Goal: Task Accomplishment & Management: Manage account settings

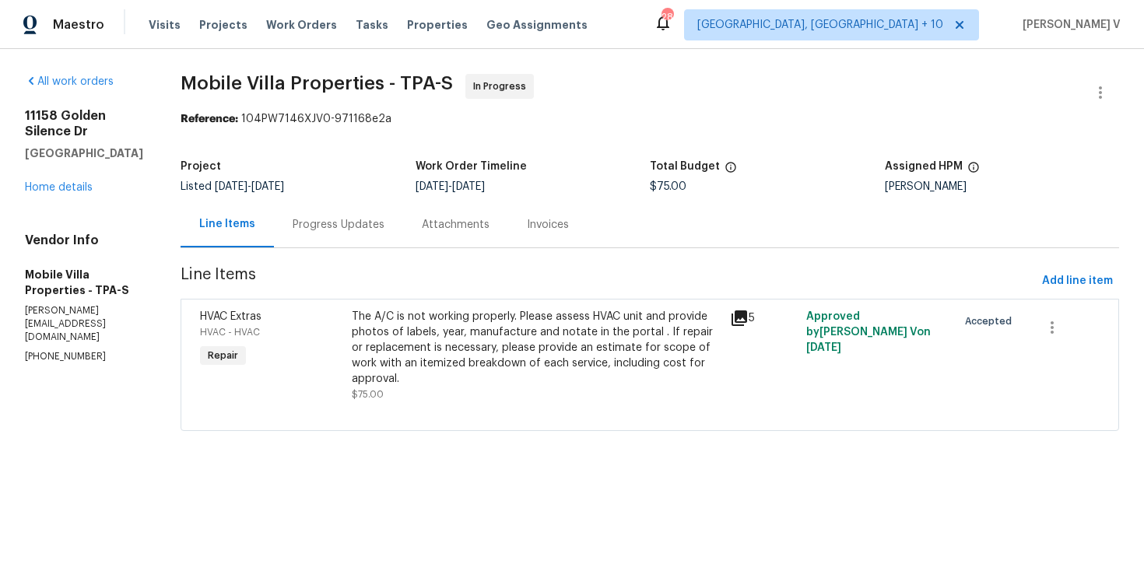
click at [336, 234] on div "Progress Updates" at bounding box center [338, 225] width 129 height 46
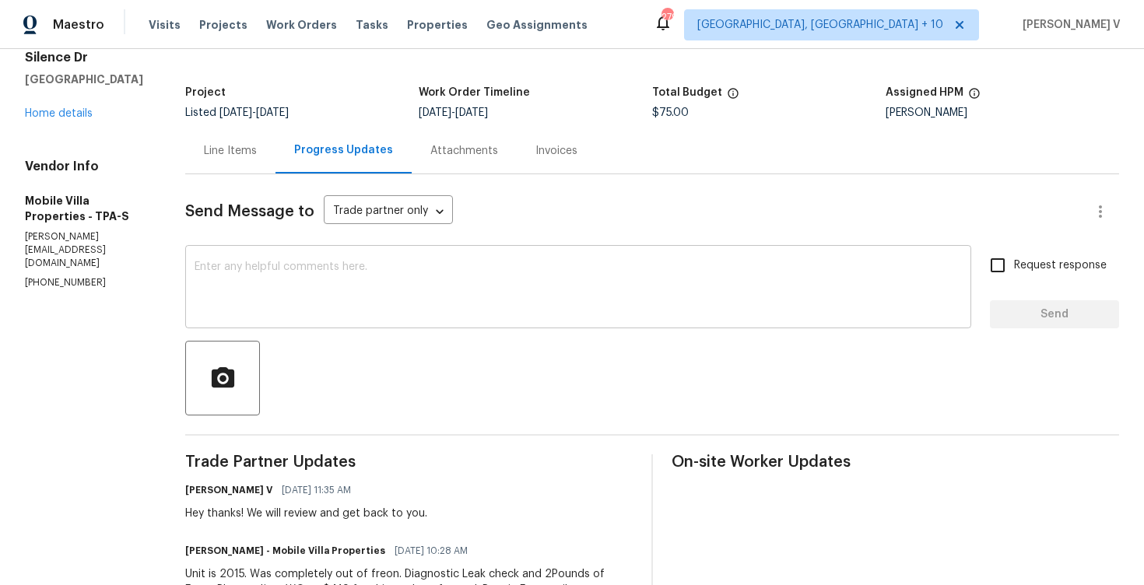
scroll to position [104, 0]
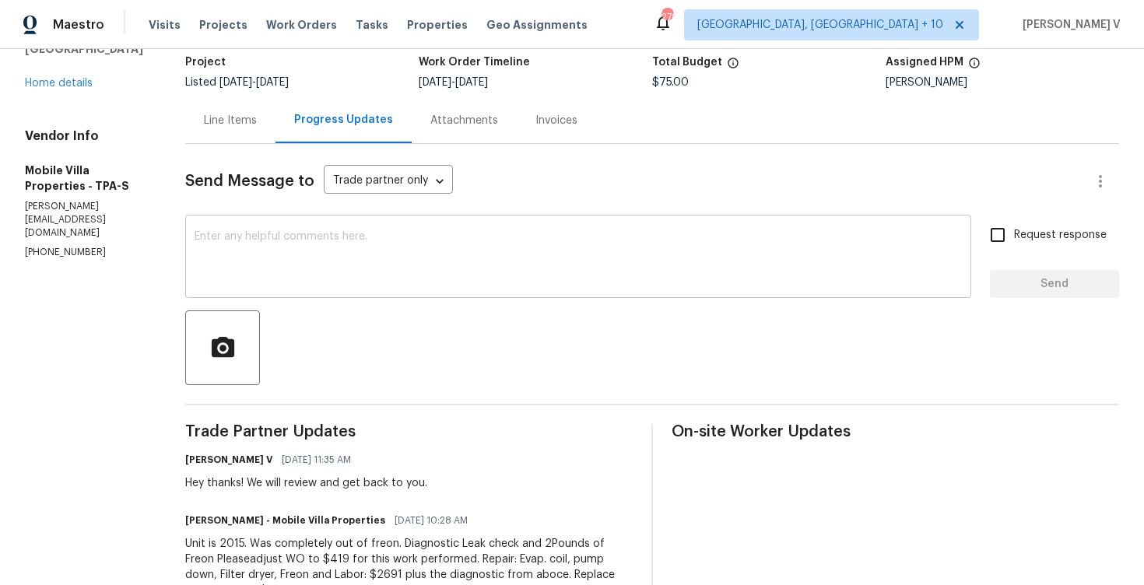
click at [338, 249] on textarea at bounding box center [578, 258] width 767 height 54
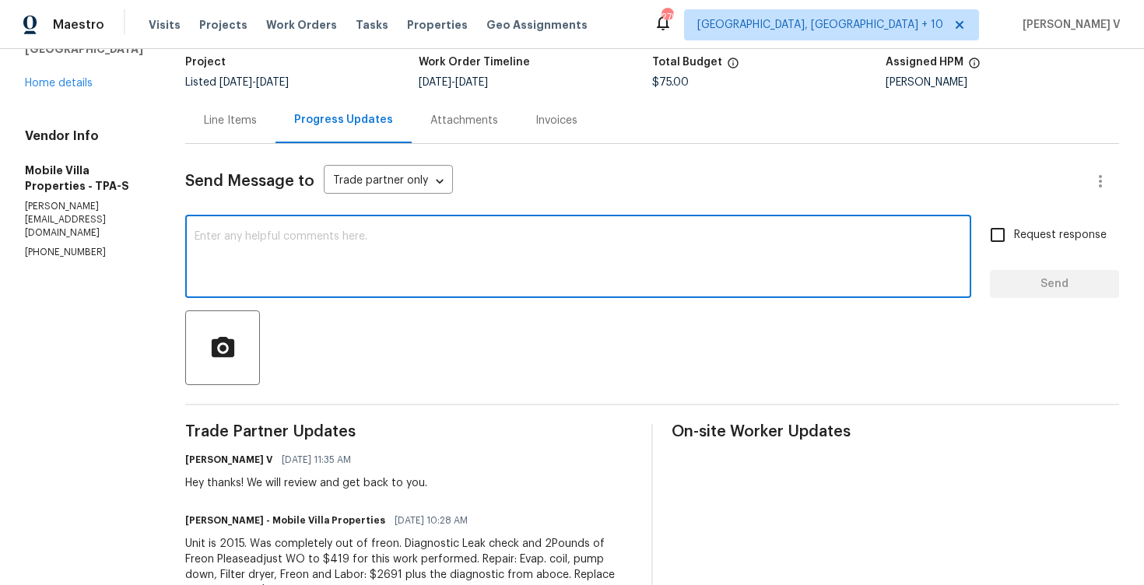
paste textarea "Regarding the HVAC scope at 11158 Golden Silence Dr, Riverview, FL 33579, we ne…"
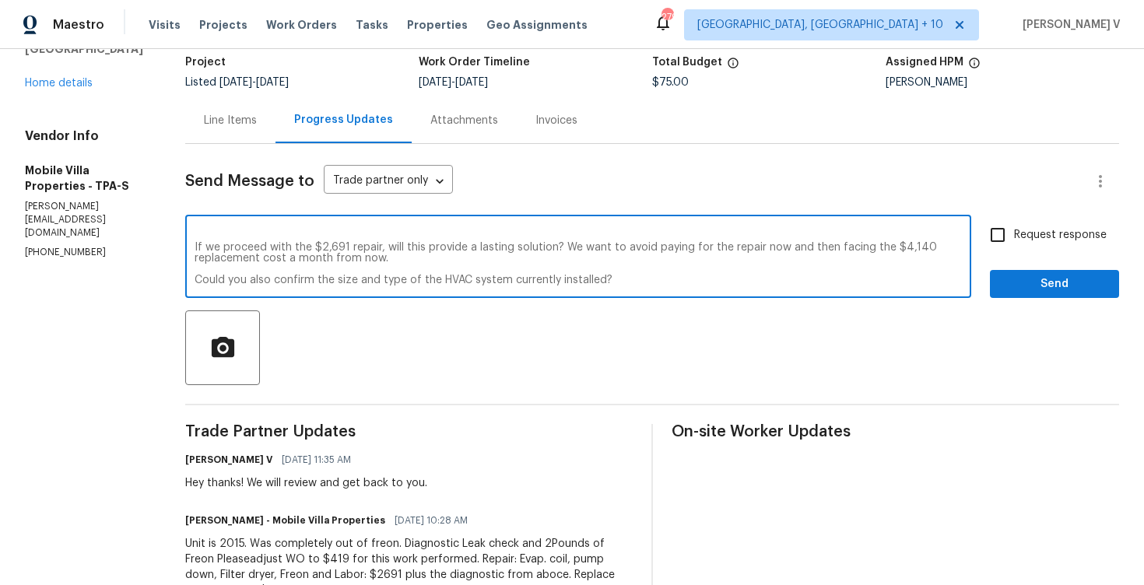
scroll to position [0, 0]
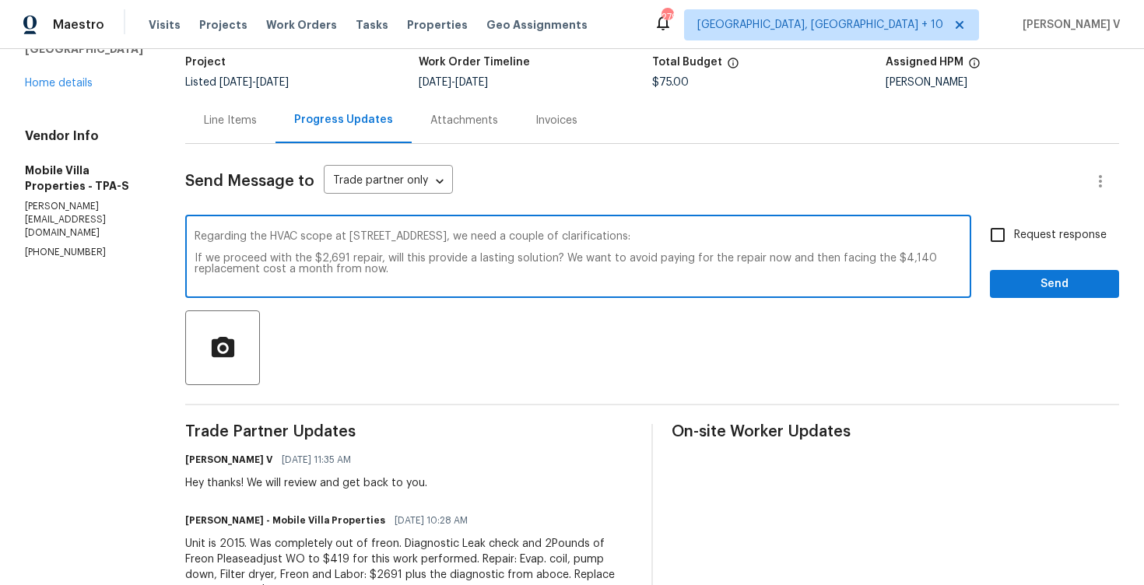
drag, startPoint x: 573, startPoint y: 241, endPoint x: 506, endPoint y: 229, distance: 68.1
click at [505, 229] on div "Regarding the HVAC scope at 11158 Golden Silence Dr, Riverview, FL 33579, we ne…" at bounding box center [578, 258] width 786 height 79
click at [195, 254] on textarea "Hey, we need a couple of clarifications: If we proceed with the $2,691 repair, …" at bounding box center [578, 258] width 767 height 54
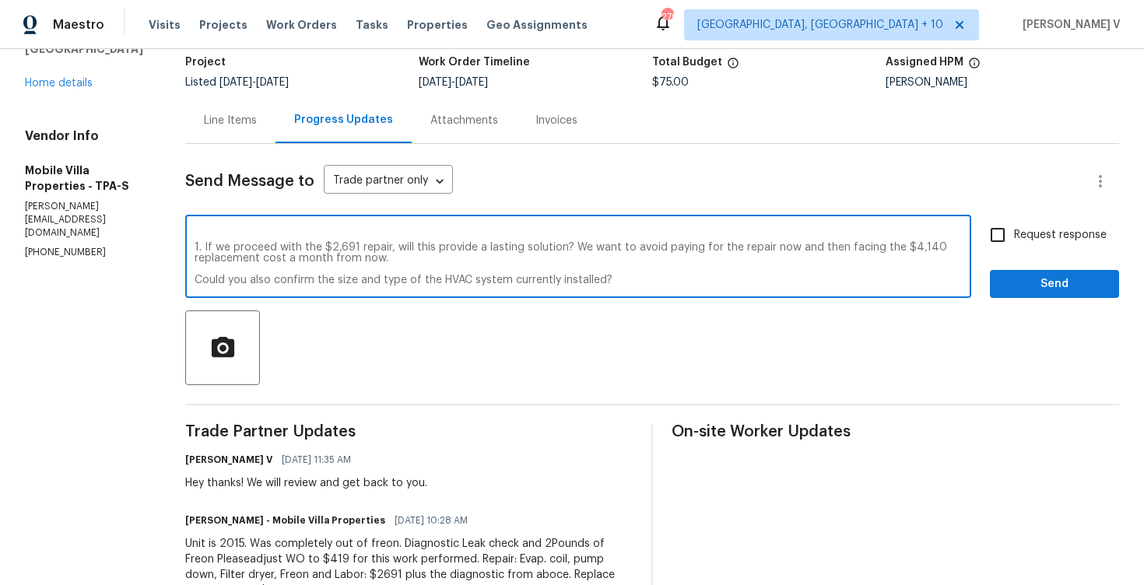
click at [195, 280] on textarea "Hey, we need a couple of clarifications: 1. If we proceed with the $2,691 repai…" at bounding box center [578, 258] width 767 height 54
drag, startPoint x: 565, startPoint y: 244, endPoint x: 868, endPoint y: 262, distance: 303.2
click at [868, 262] on textarea "Hey, we need a couple of clarifications: 1. If we proceed with the $2,691 repai…" at bounding box center [578, 258] width 767 height 54
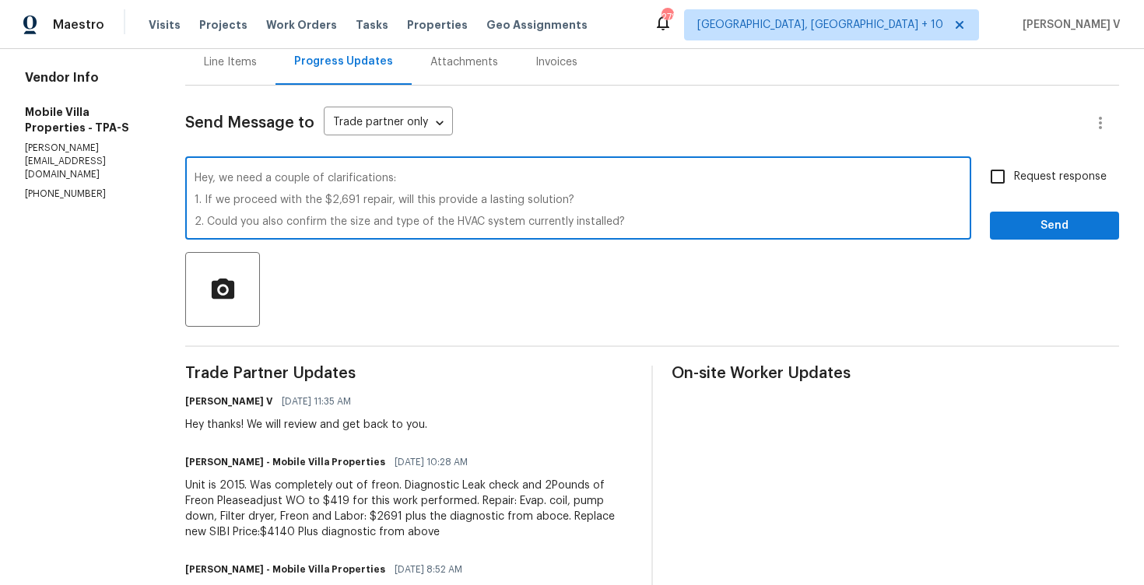
scroll to position [167, 0]
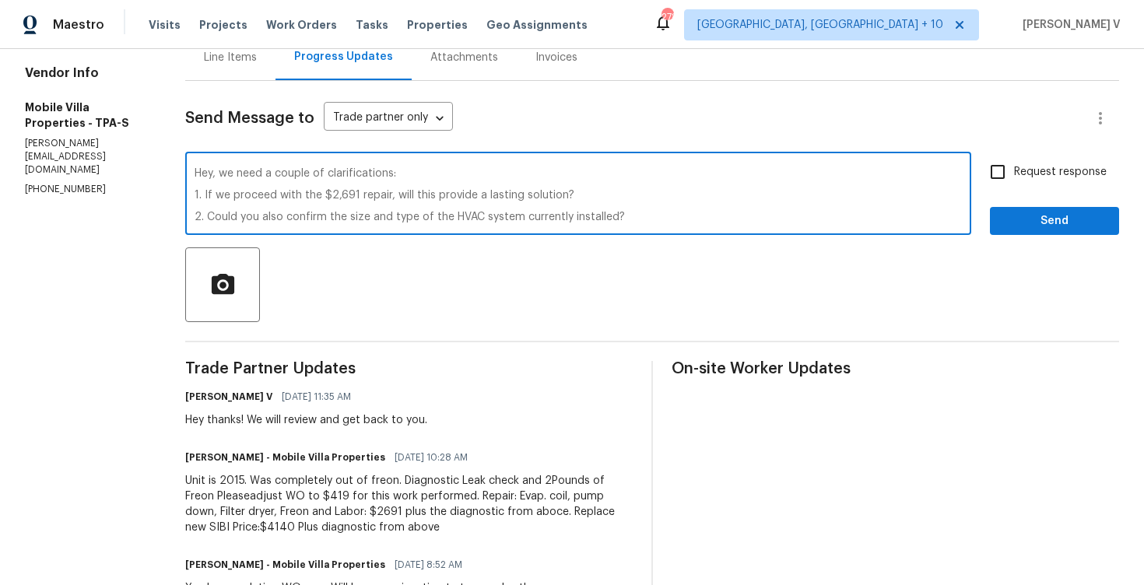
type textarea "Hey, we need a couple of clarifications: 1. If we proceed with the $2,691 repai…"
click at [1075, 181] on label "Request response" at bounding box center [1043, 172] width 125 height 33
click at [1014, 181] on input "Request response" at bounding box center [997, 172] width 33 height 33
checkbox input "true"
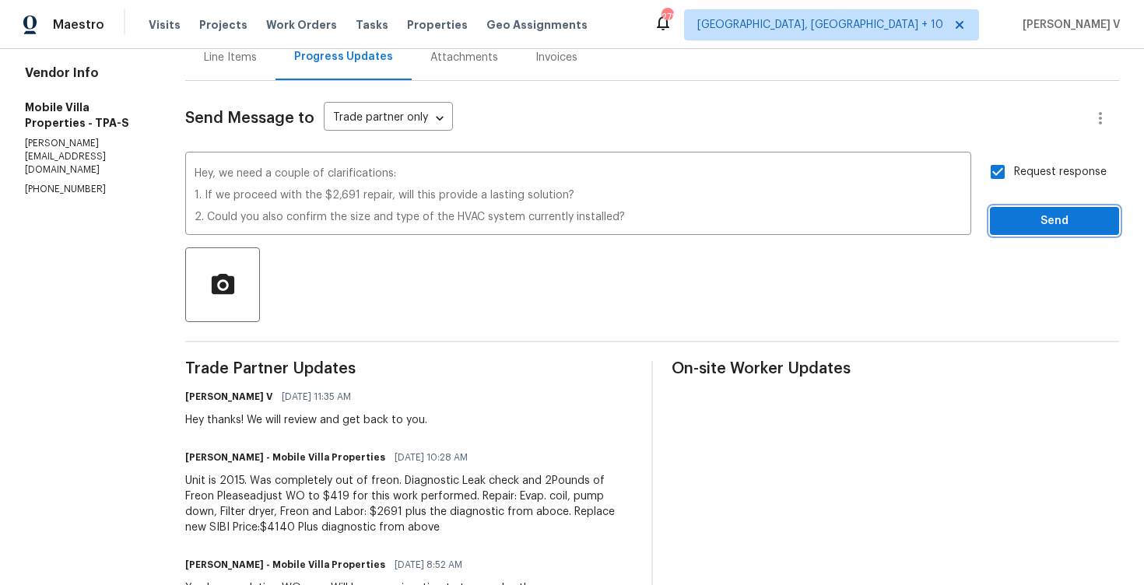
click at [1066, 223] on span "Send" at bounding box center [1054, 221] width 104 height 19
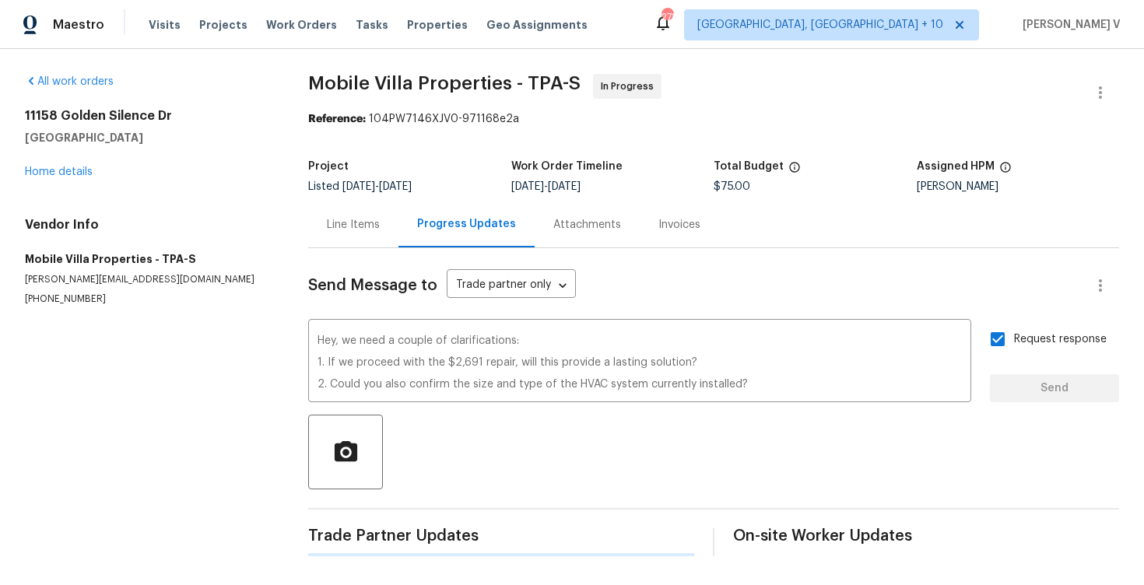
scroll to position [0, 0]
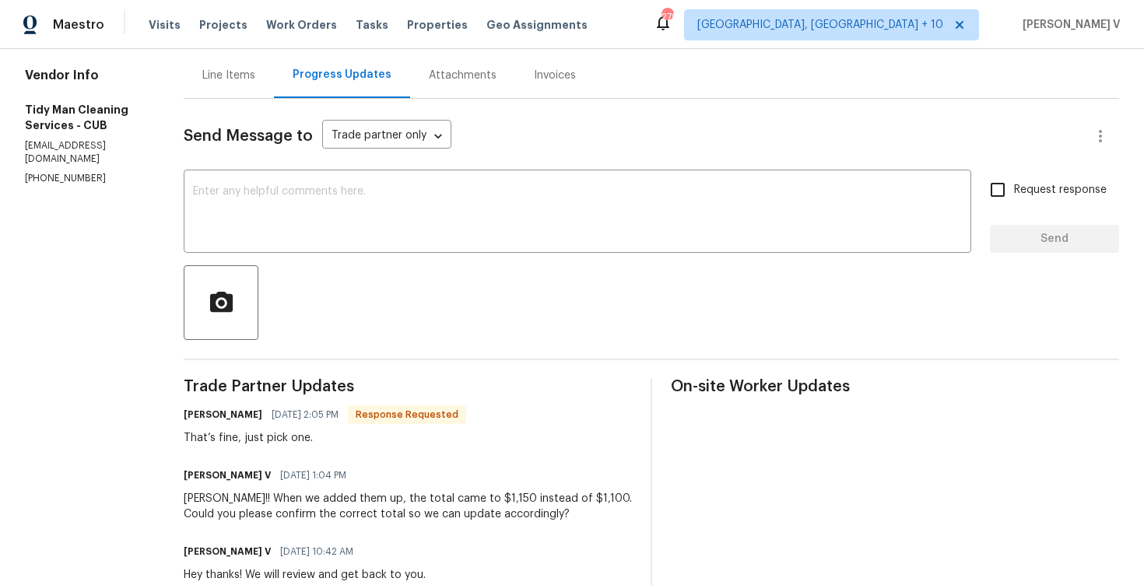
scroll to position [150, 0]
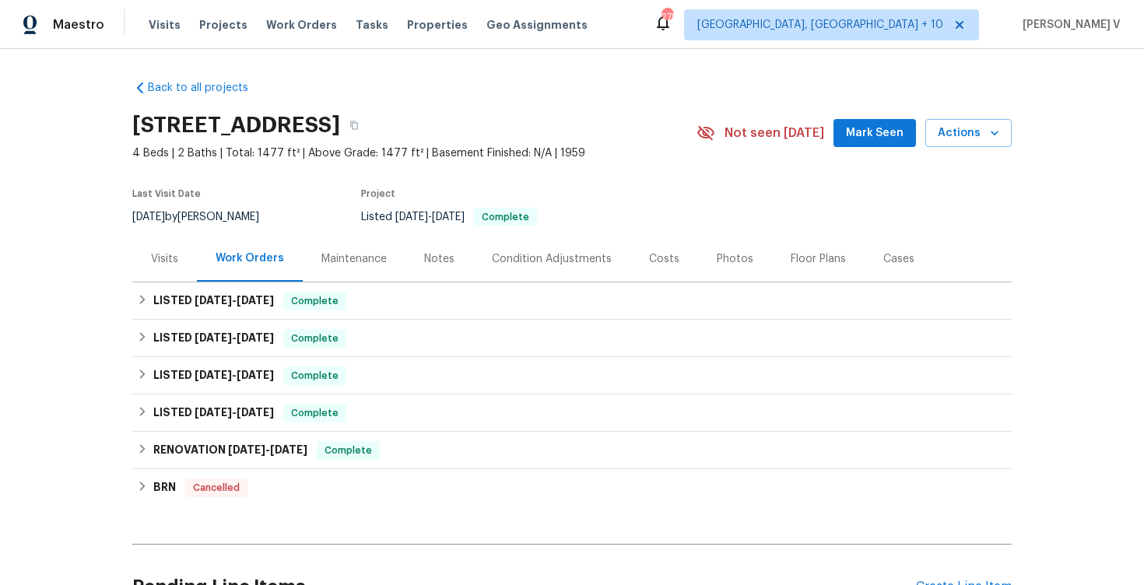
scroll to position [160, 0]
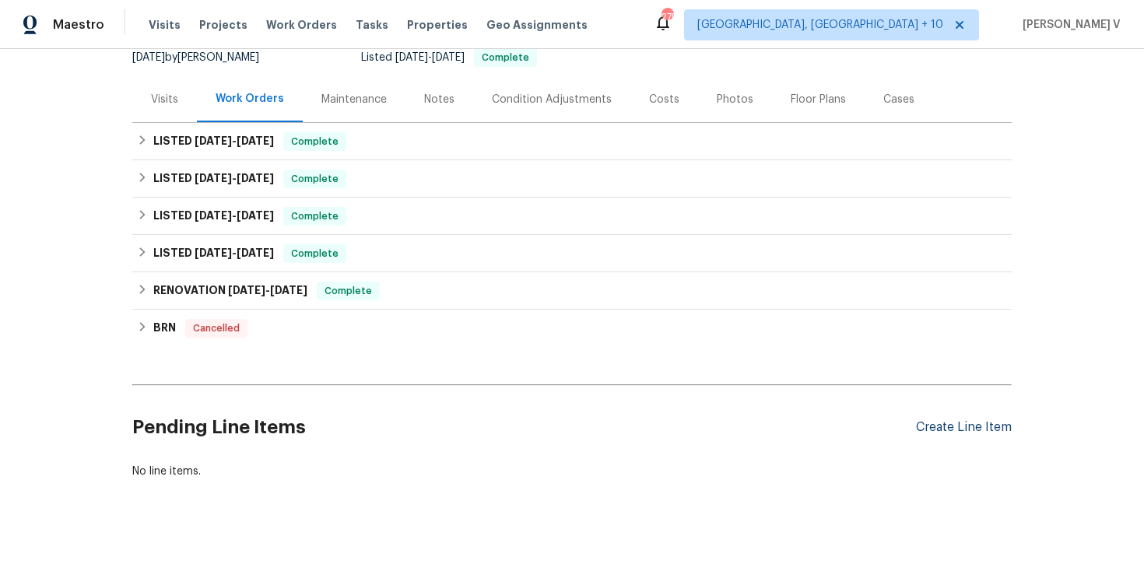
click at [974, 433] on div "Create Line Item" at bounding box center [964, 427] width 96 height 15
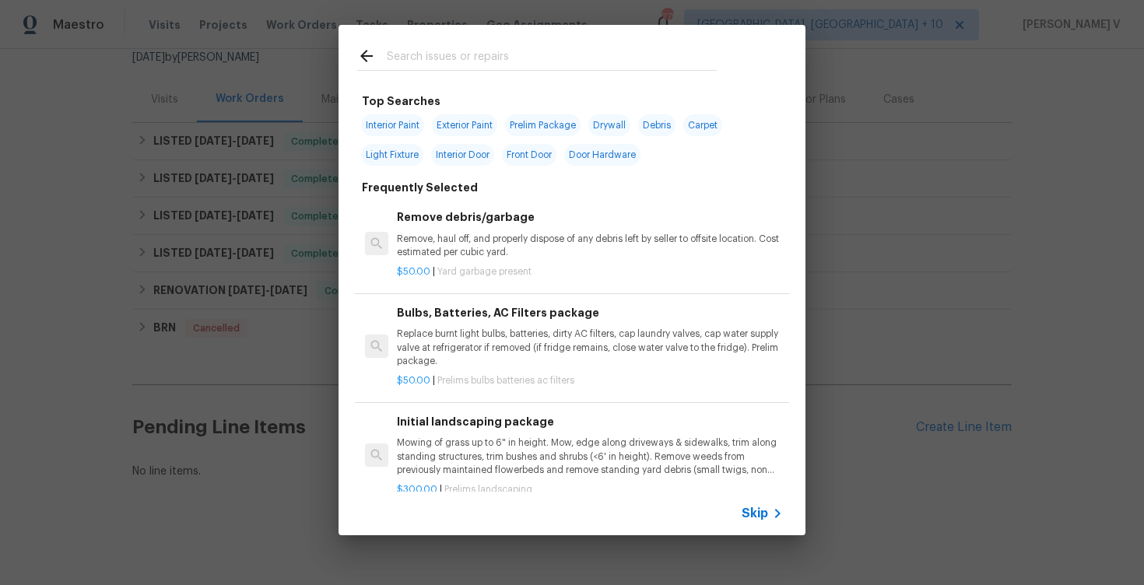
click at [748, 510] on span "Skip" at bounding box center [755, 514] width 26 height 16
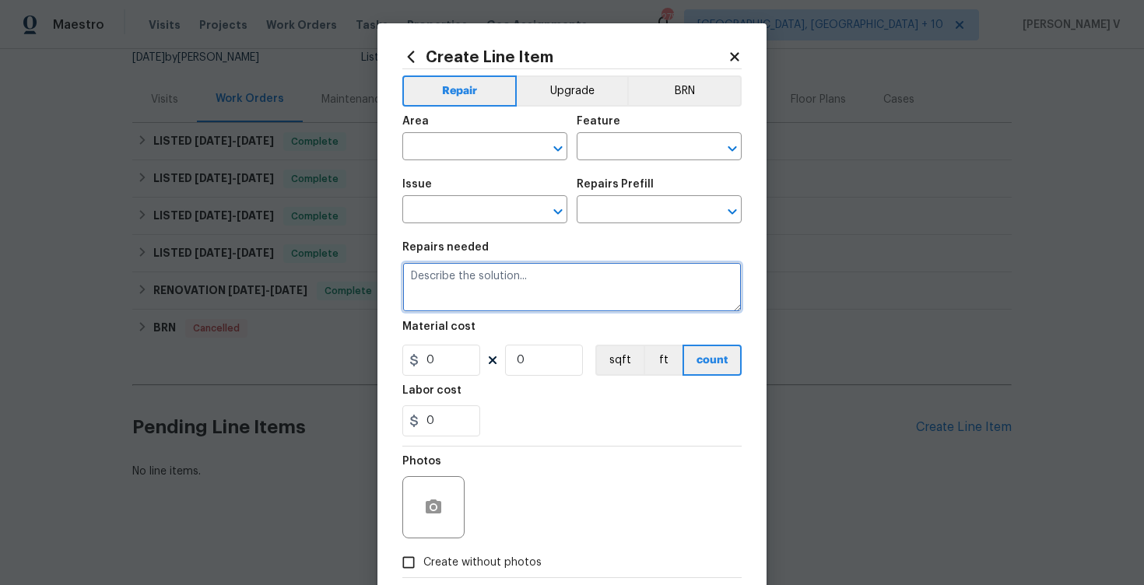
click at [566, 285] on textarea at bounding box center [571, 287] width 339 height 50
paste textarea "The toilet seat is stained. Please replace the toilet seat, ensuring proper fit…"
type textarea "The toilet seat is stained. Please replace the toilet seat, ensuring proper fit…"
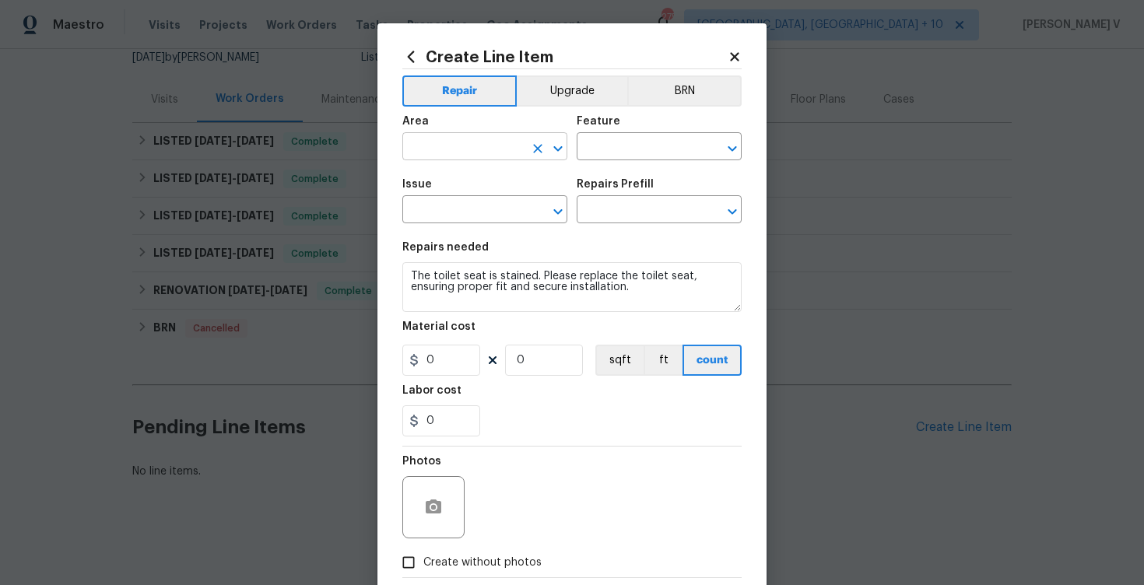
click at [472, 145] on input "text" at bounding box center [462, 148] width 121 height 24
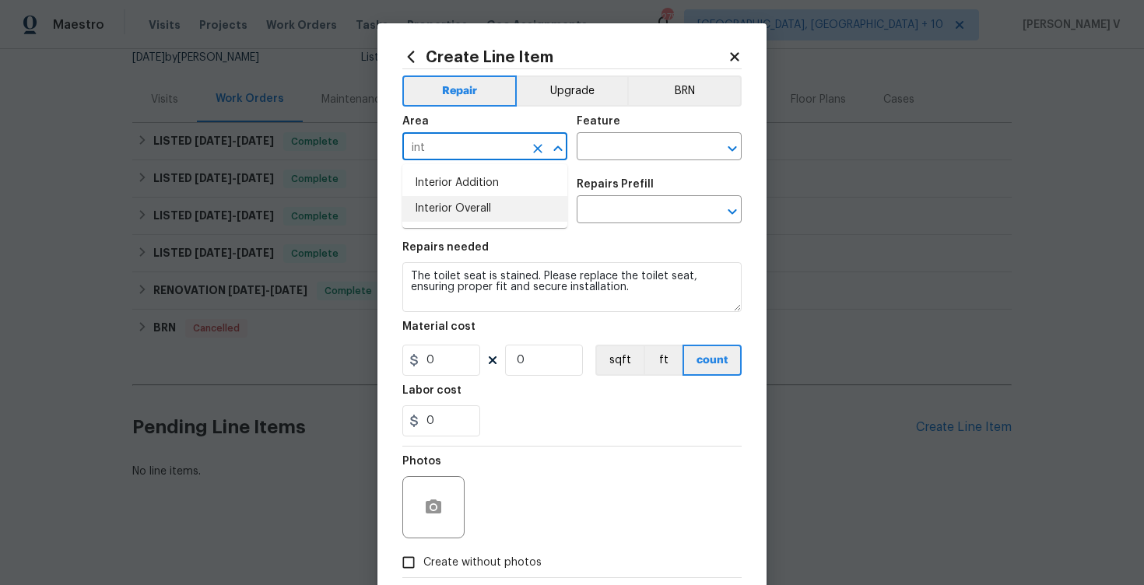
click at [468, 214] on li "Interior Overall" at bounding box center [484, 209] width 165 height 26
type input "Interior Overall"
click at [614, 173] on div "Issue ​ Repairs Prefill ​" at bounding box center [571, 201] width 339 height 63
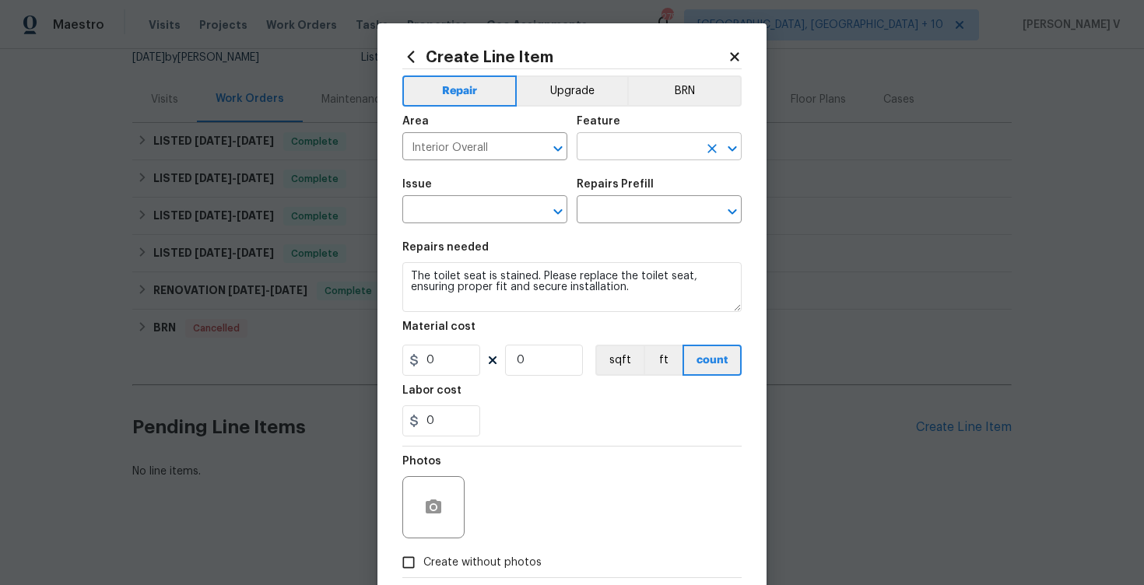
click at [647, 154] on input "text" at bounding box center [637, 148] width 121 height 24
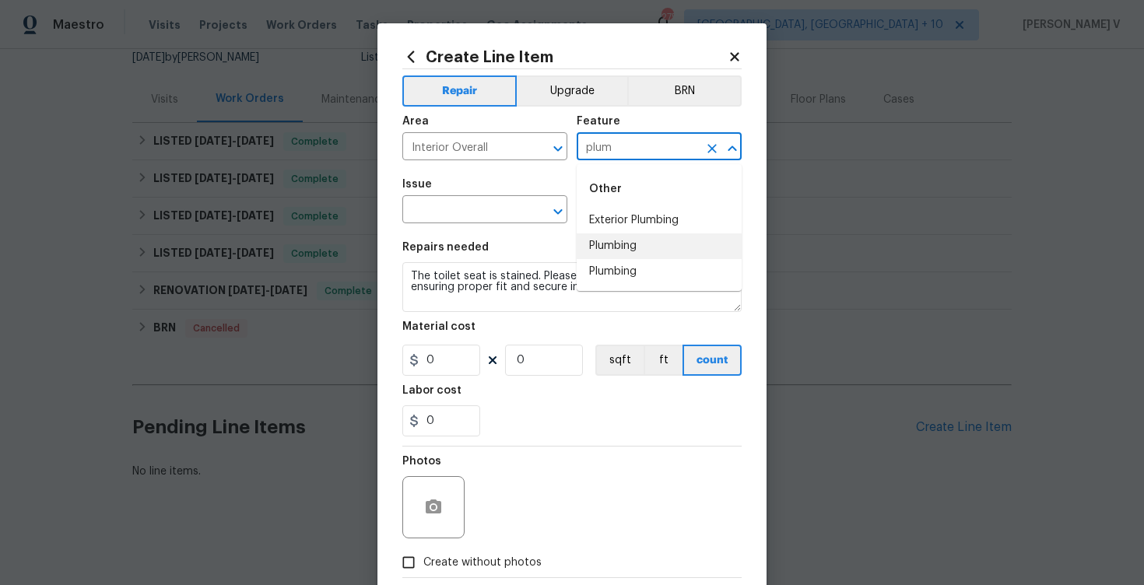
click at [621, 234] on li "Plumbing" at bounding box center [659, 246] width 165 height 26
type input "Plumbing"
click at [493, 209] on input "text" at bounding box center [462, 211] width 121 height 24
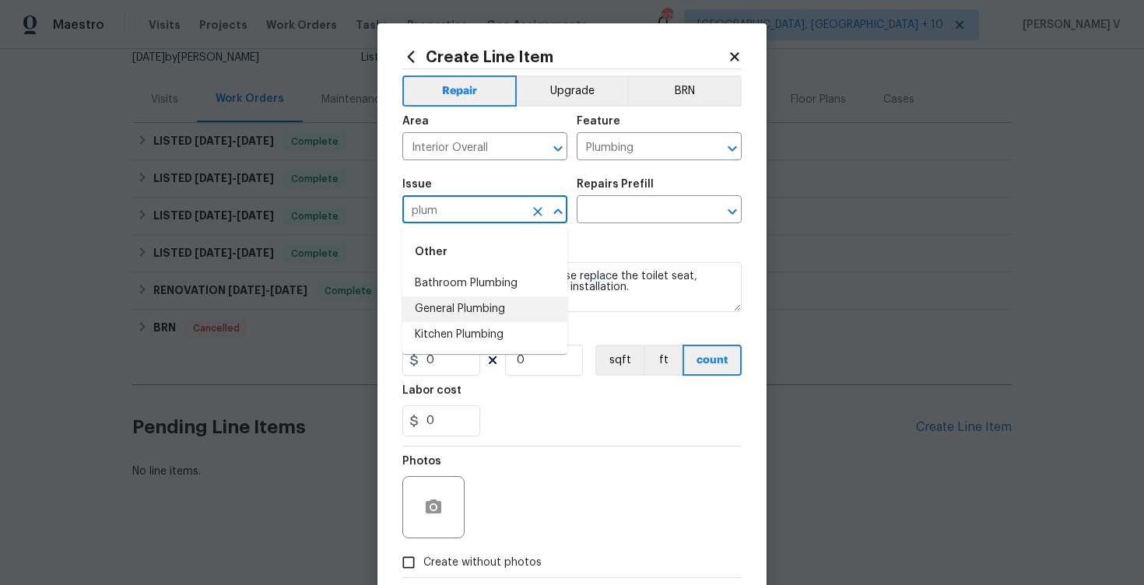
click at [493, 312] on li "General Plumbing" at bounding box center [484, 309] width 165 height 26
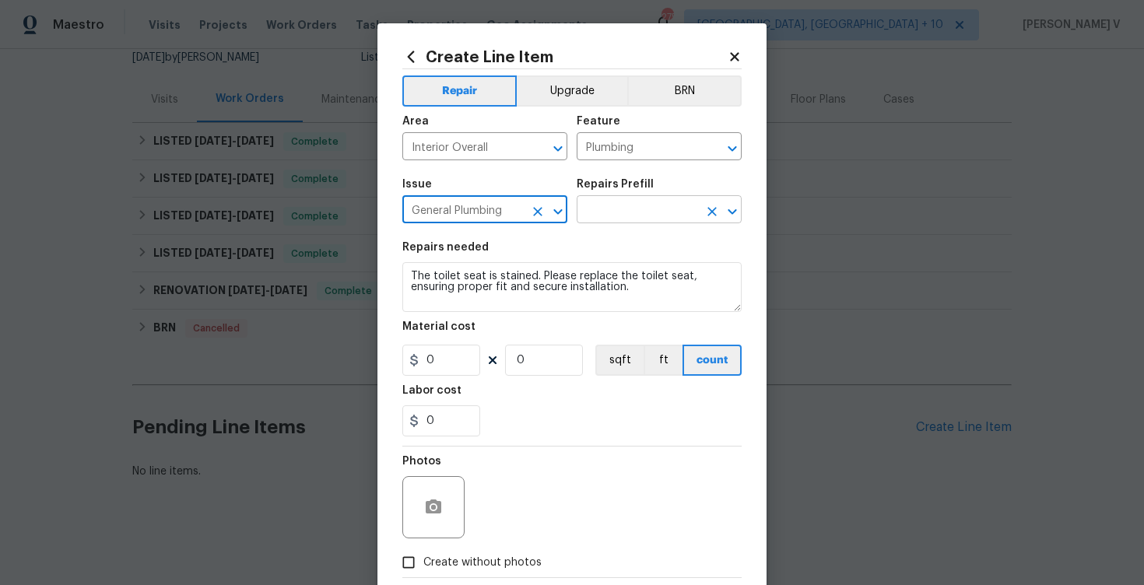
type input "General Plumbing"
click at [688, 213] on input "text" at bounding box center [637, 211] width 121 height 24
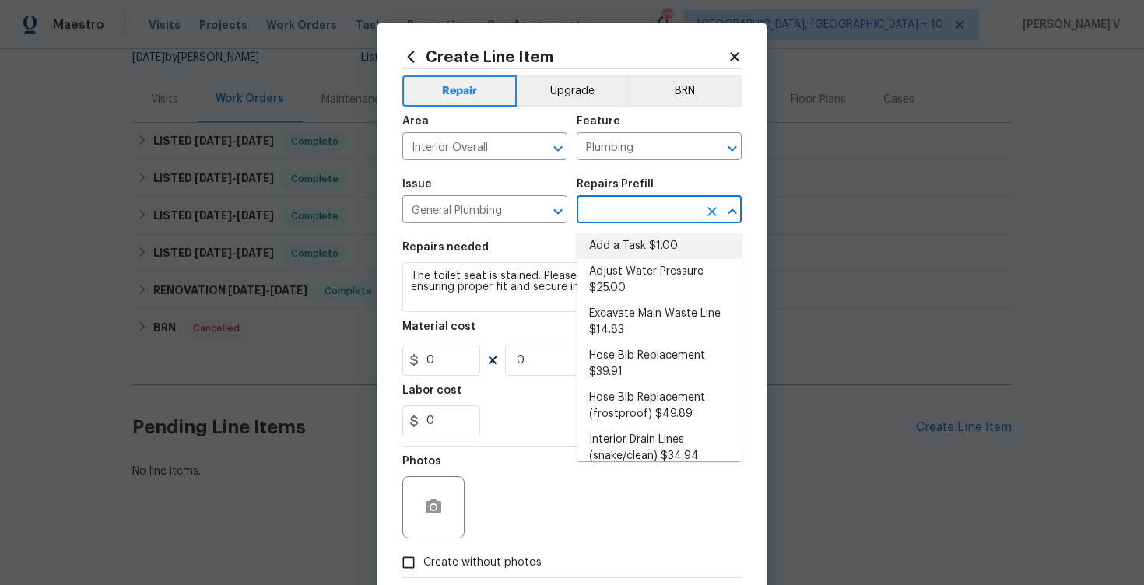
click at [593, 252] on li "Add a Task $1.00" at bounding box center [659, 246] width 165 height 26
type input "Add a Task $1.00"
type textarea "HPM to detail"
type input "1"
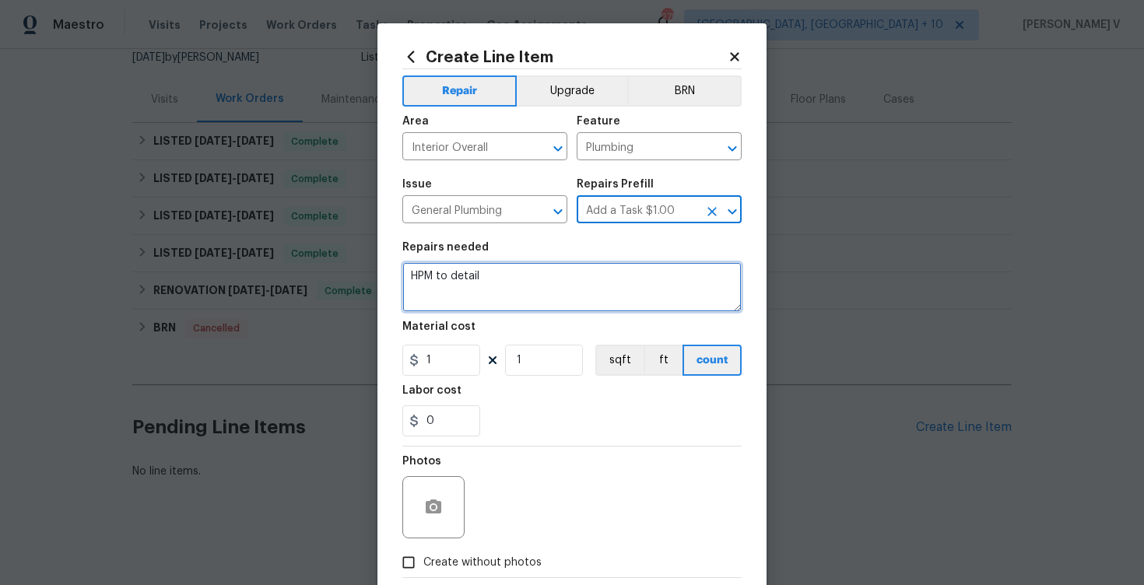
click at [556, 264] on textarea "HPM to detail" at bounding box center [571, 287] width 339 height 50
paste textarea "The toilet seat is stained. Please replace the toilet seat, ensuring proper fit…"
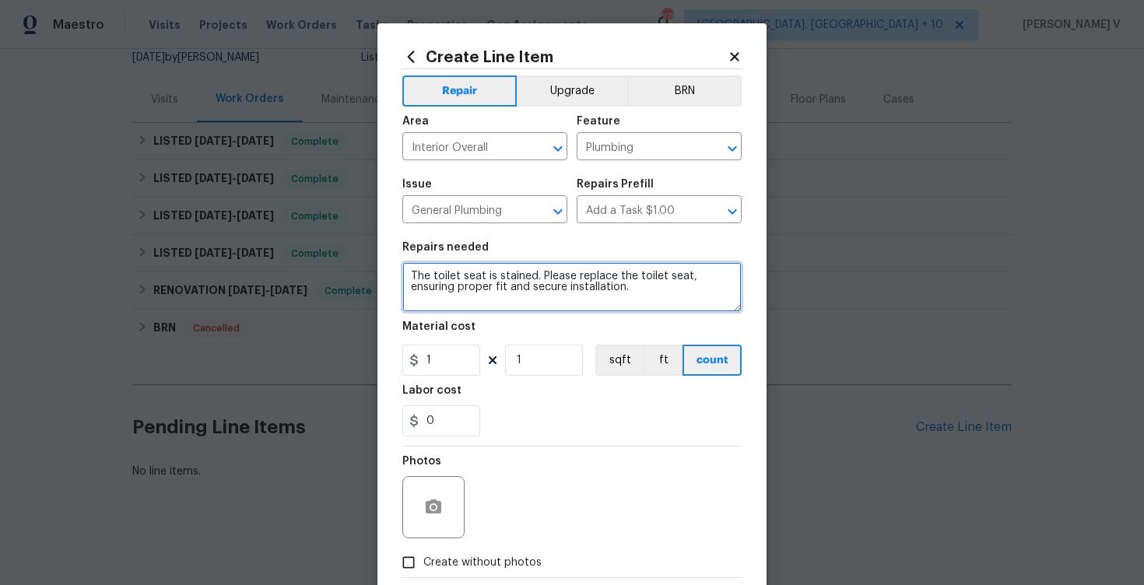
type textarea "The toilet seat is stained. Please replace the toilet seat, ensuring proper fit…"
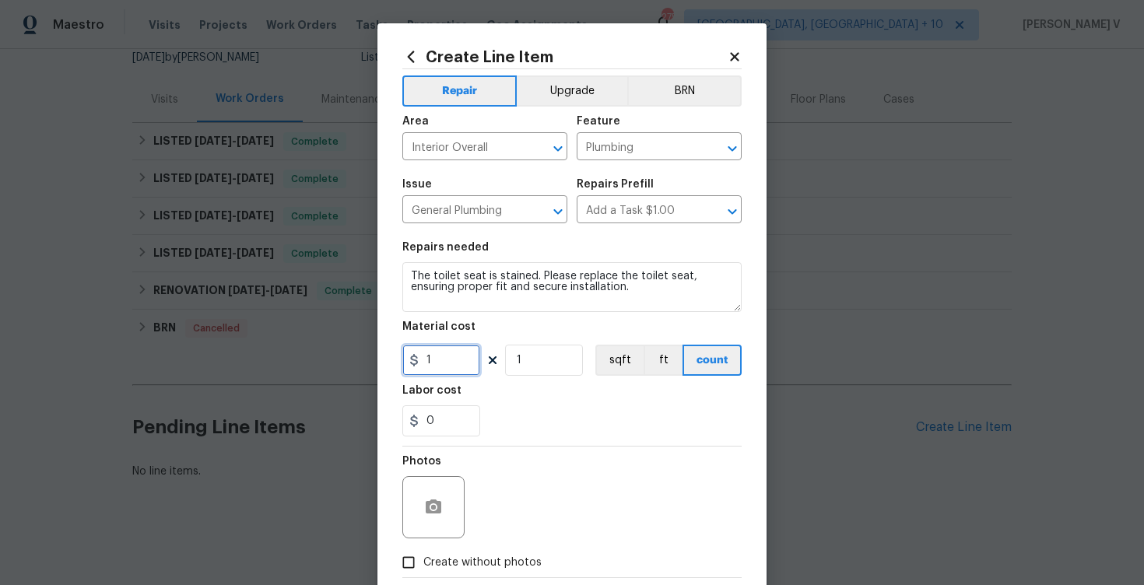
click at [458, 352] on input "1" at bounding box center [441, 360] width 78 height 31
type input "75"
click at [425, 511] on icon "button" at bounding box center [433, 507] width 19 height 19
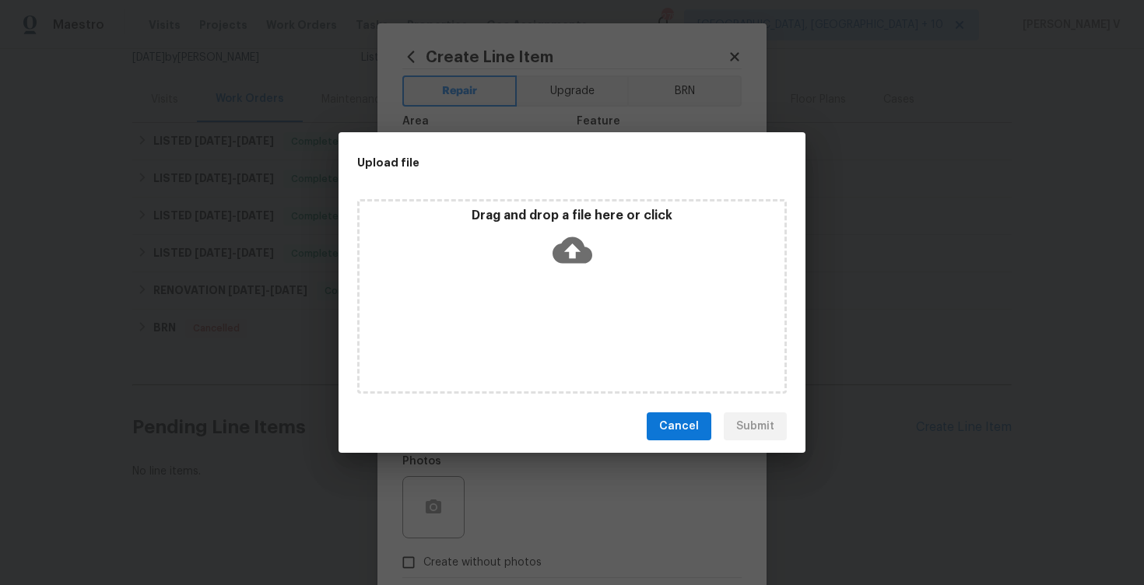
click at [570, 241] on icon at bounding box center [572, 250] width 40 height 26
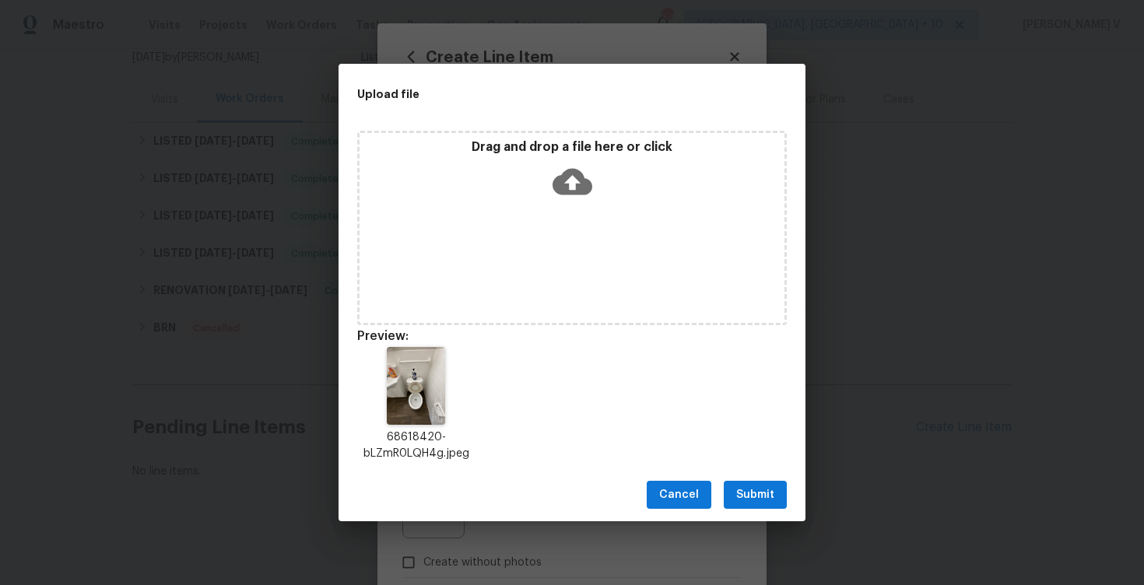
click at [785, 497] on button "Submit" at bounding box center [755, 495] width 63 height 29
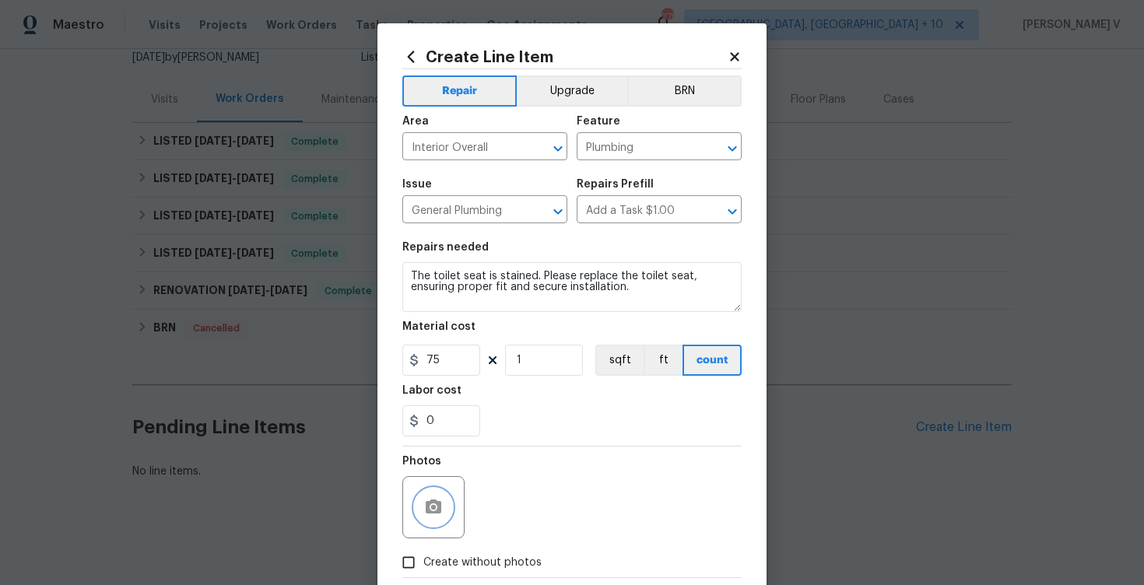
scroll to position [86, 0]
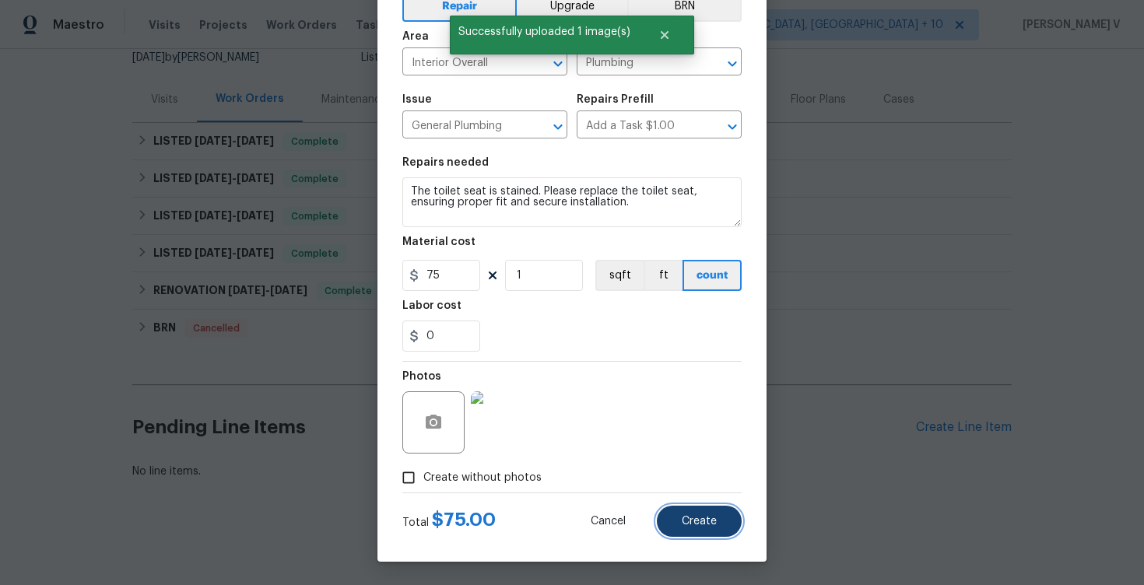
click at [679, 526] on button "Create" at bounding box center [699, 521] width 85 height 31
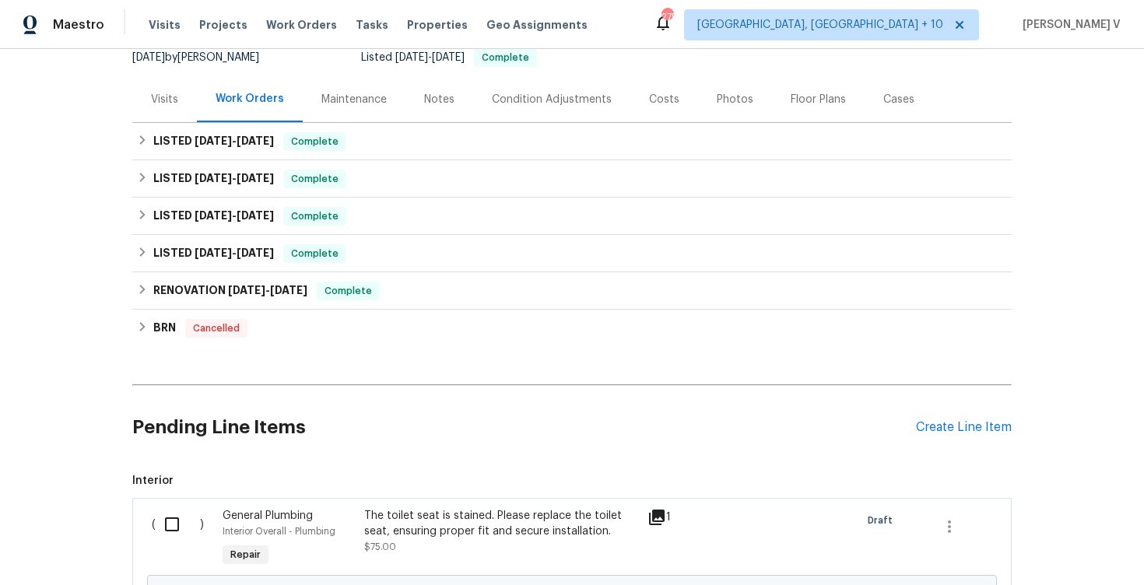
click at [160, 517] on input "checkbox" at bounding box center [178, 524] width 44 height 33
checkbox input "true"
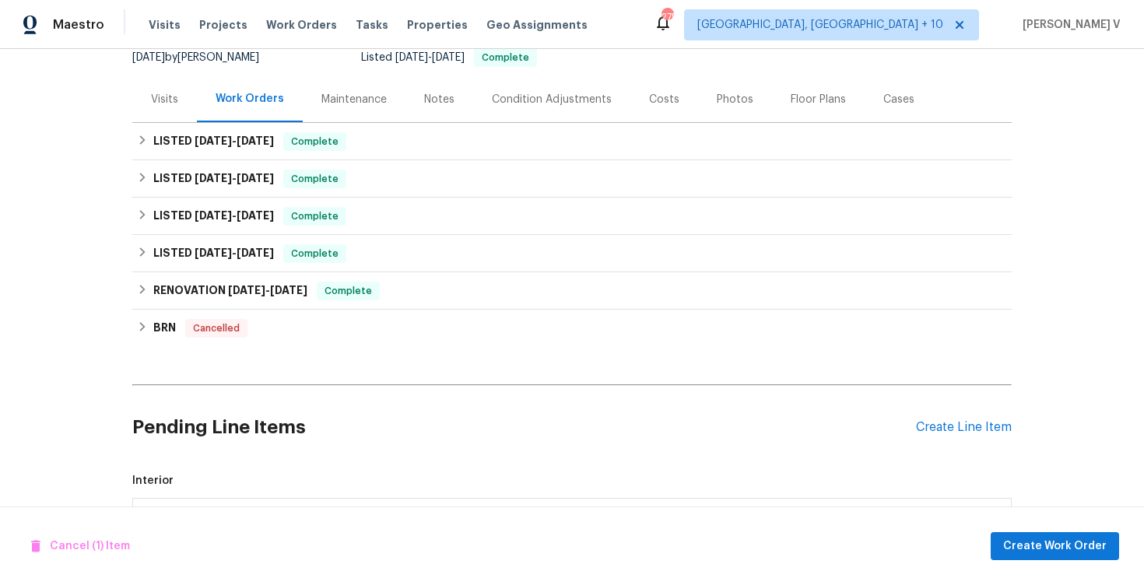
scroll to position [337, 0]
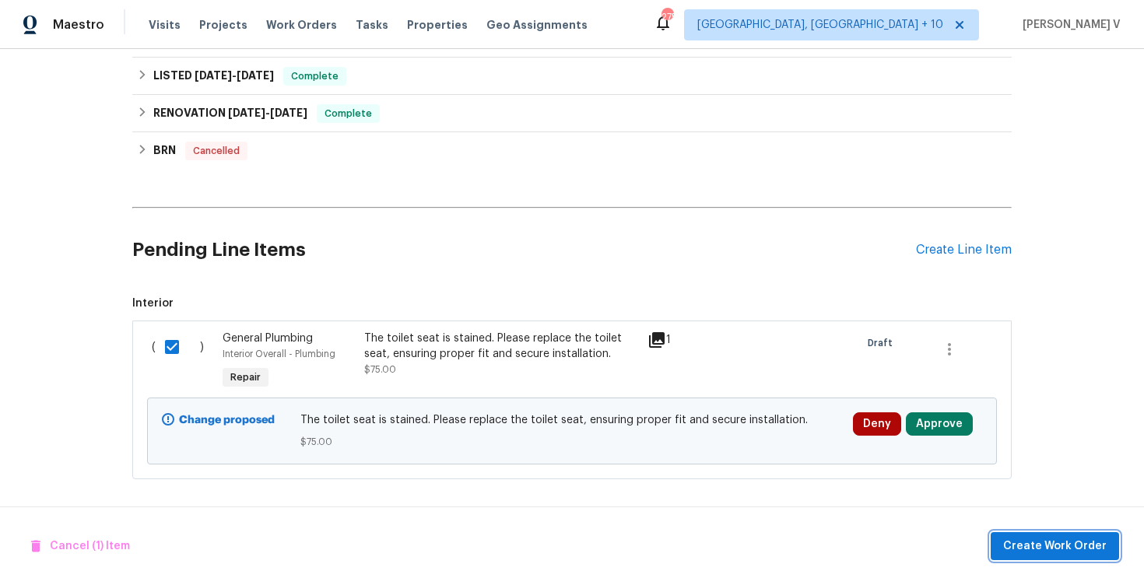
click at [1026, 538] on span "Create Work Order" at bounding box center [1054, 546] width 103 height 19
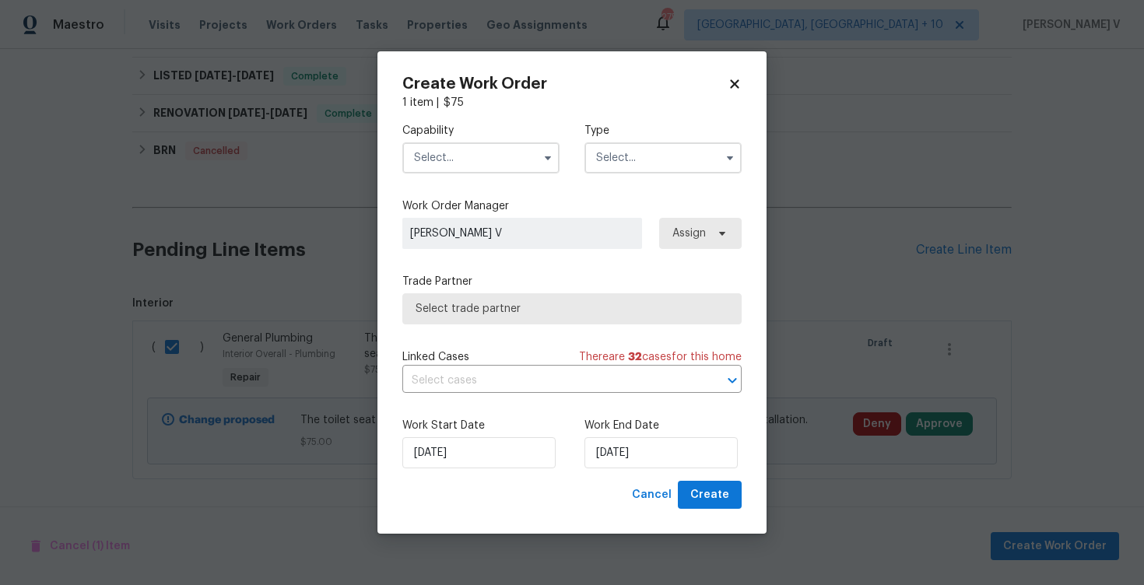
click at [554, 165] on span at bounding box center [547, 157] width 23 height 23
click at [524, 160] on input "text" at bounding box center [480, 157] width 157 height 31
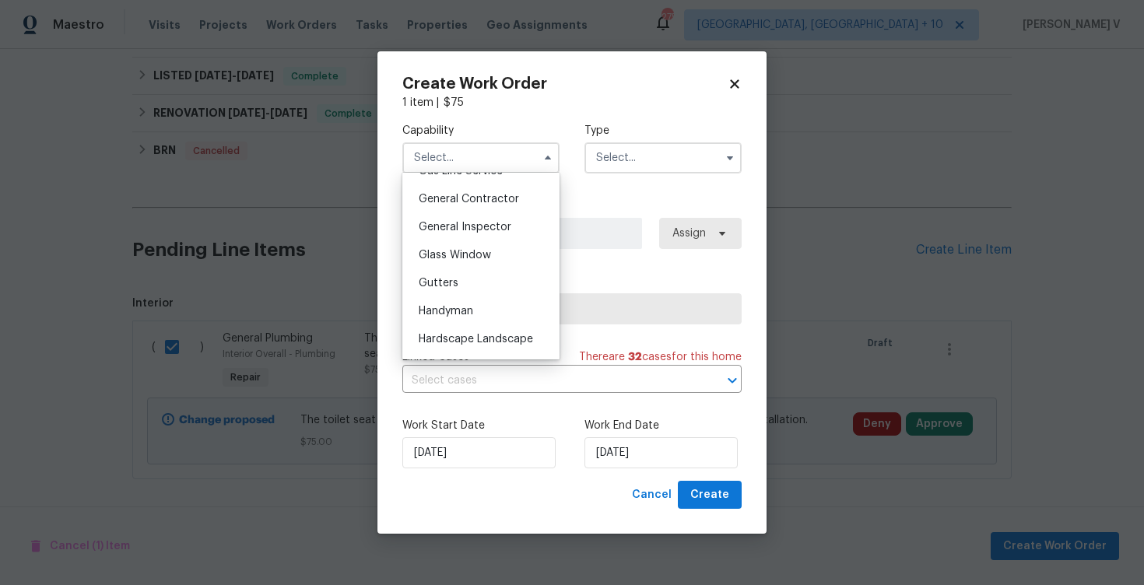
scroll to position [738, 0]
click at [494, 310] on div "Handyman" at bounding box center [480, 308] width 149 height 28
type input "Handyman"
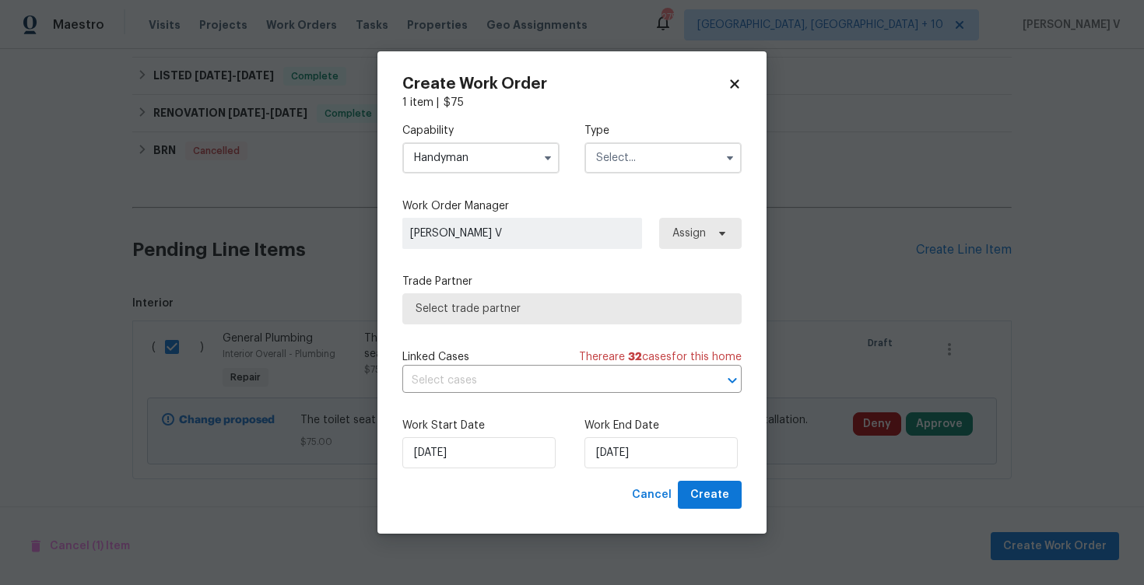
click at [716, 153] on input "text" at bounding box center [662, 157] width 157 height 31
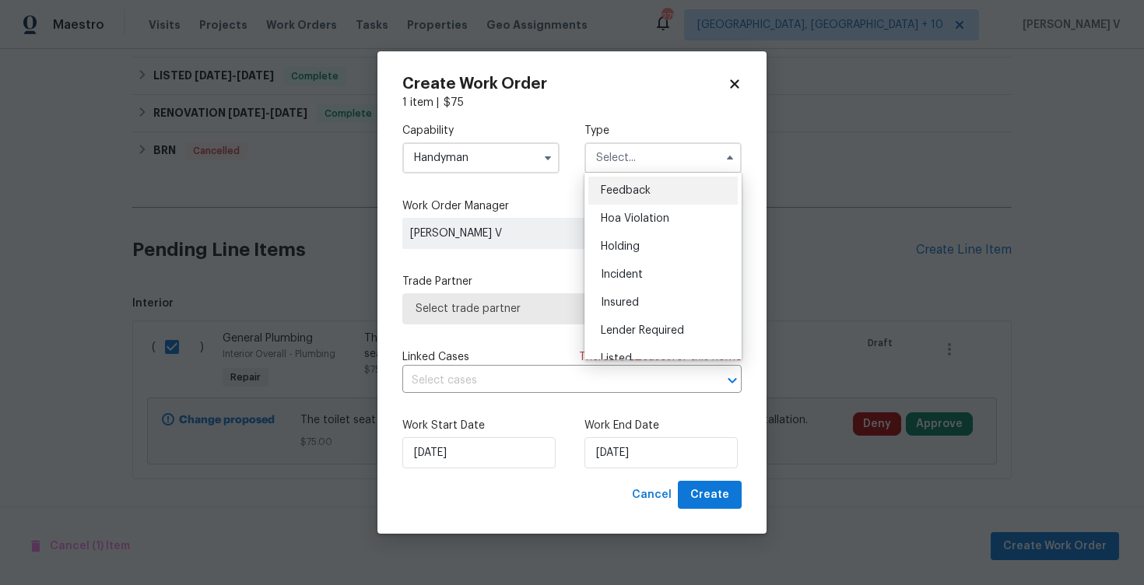
click at [681, 184] on div "Feedback" at bounding box center [662, 191] width 149 height 28
type input "Feedback"
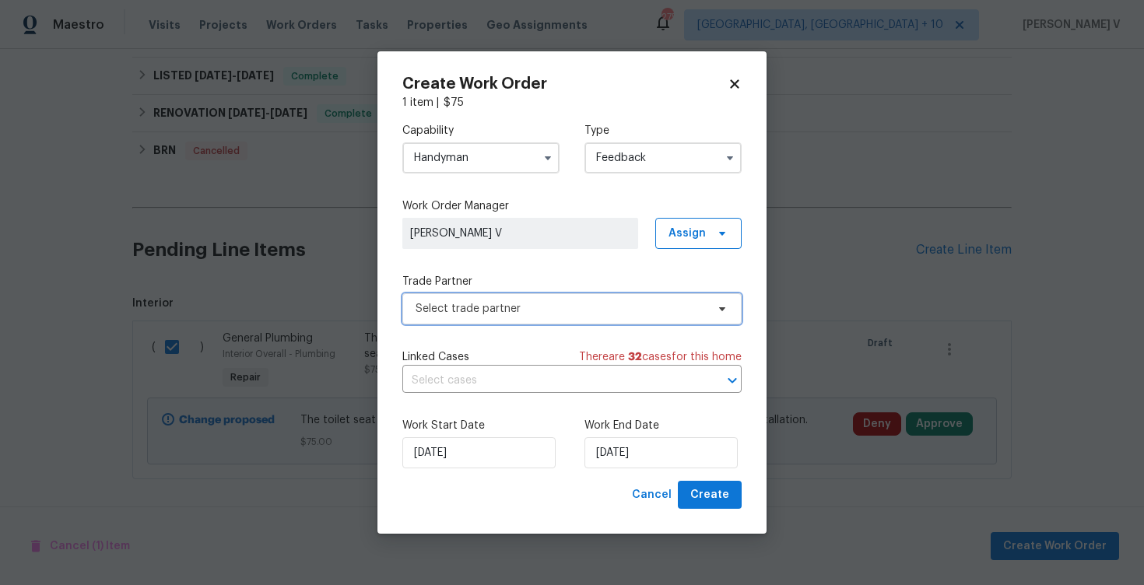
click at [496, 319] on span "Select trade partner" at bounding box center [571, 308] width 339 height 31
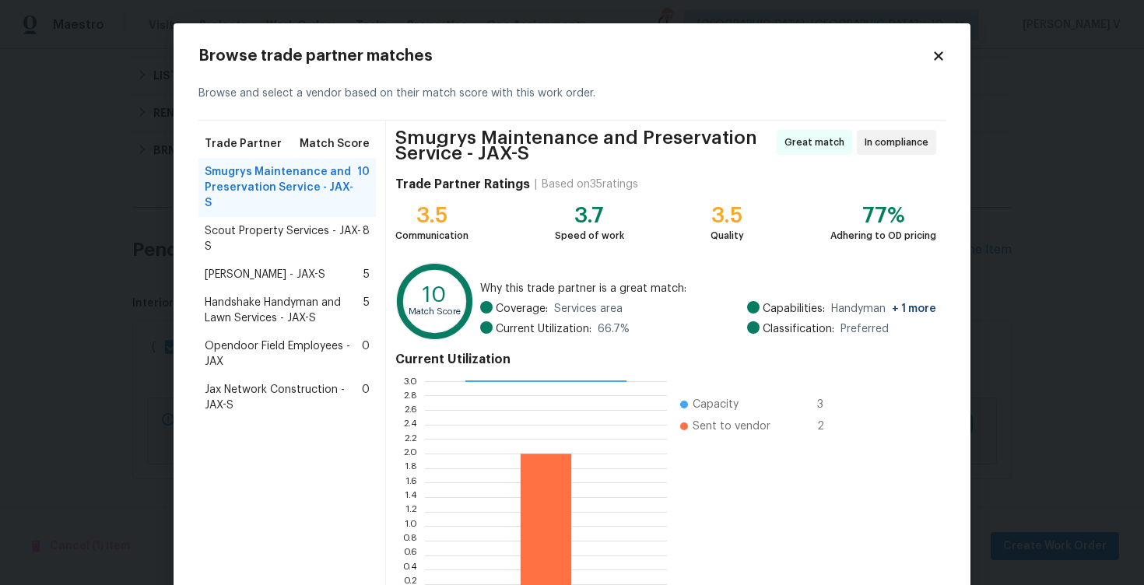
scroll to position [107, 0]
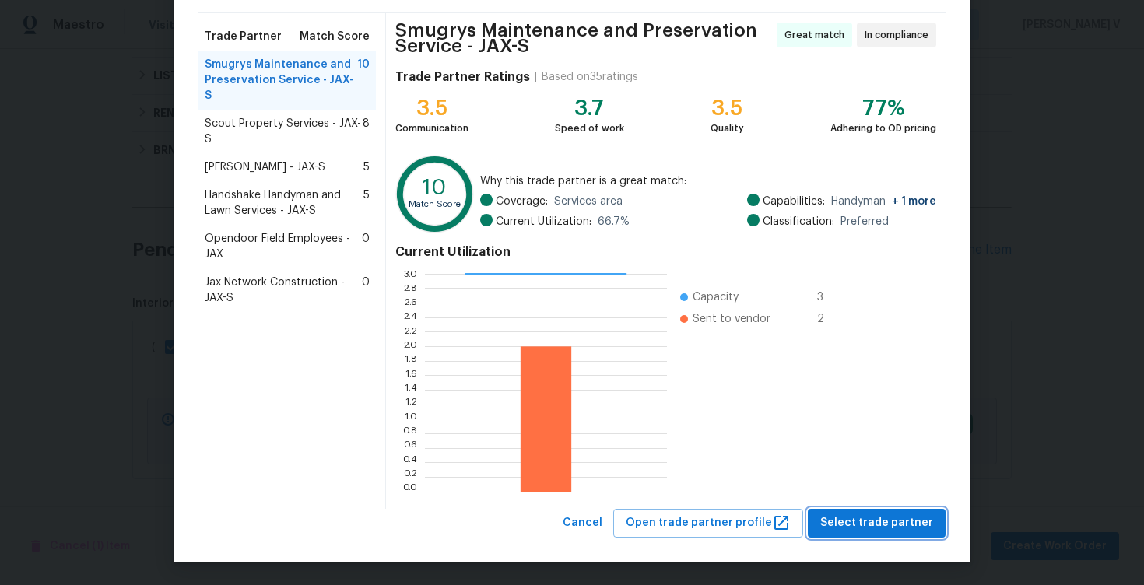
click at [888, 519] on span "Select trade partner" at bounding box center [876, 523] width 113 height 19
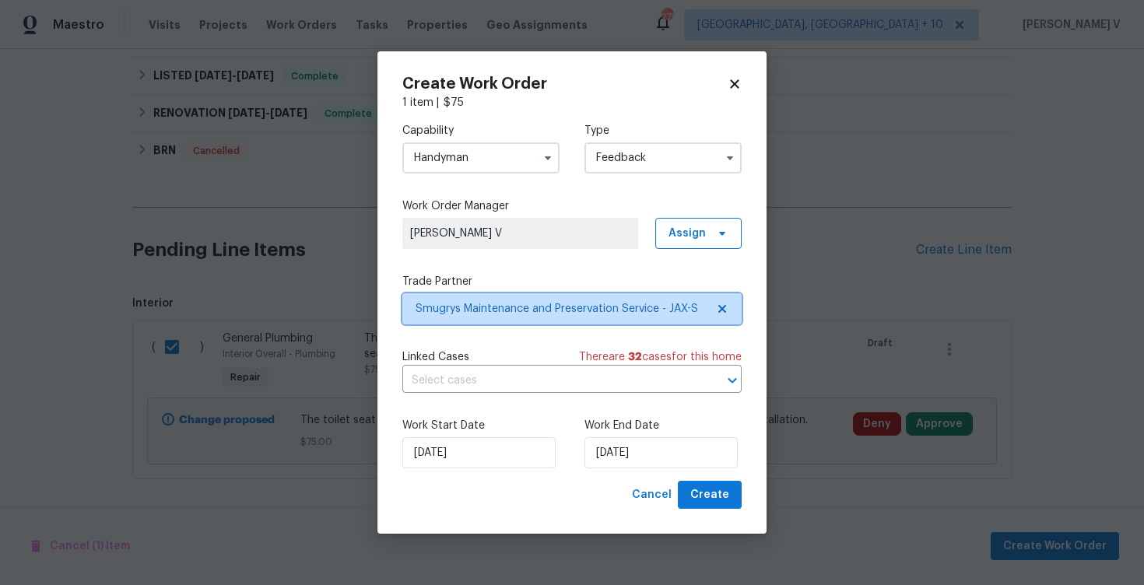
scroll to position [0, 0]
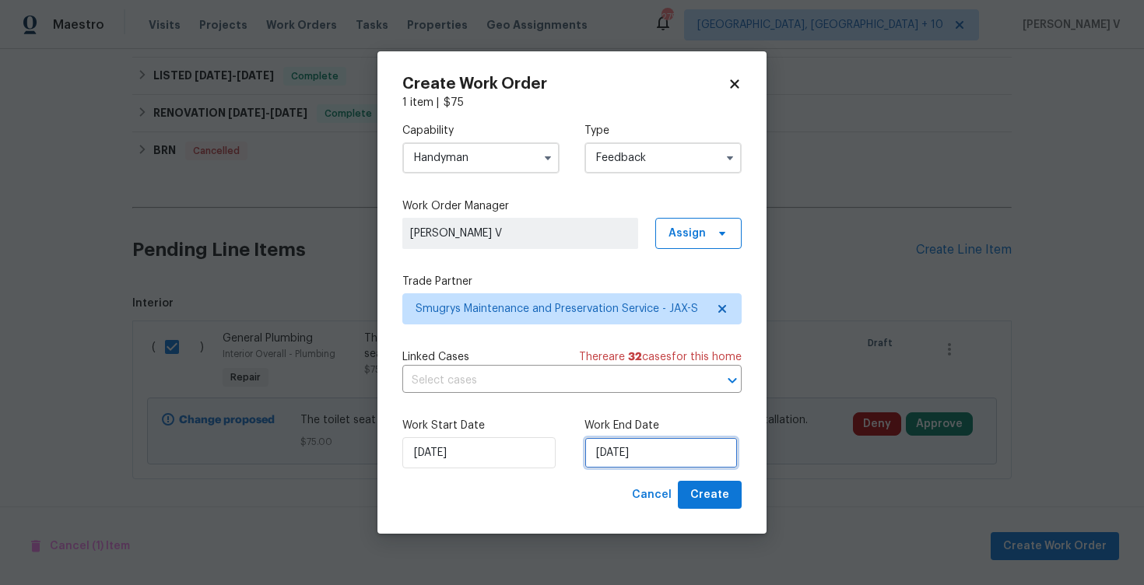
click at [622, 439] on input "22/08/2025" at bounding box center [660, 452] width 153 height 31
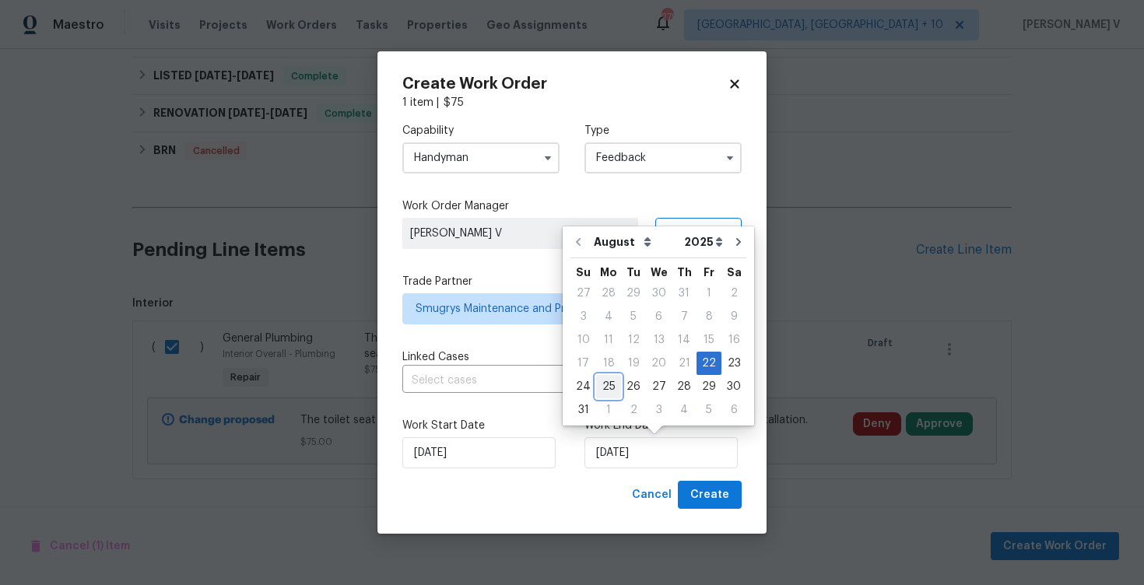
click at [608, 383] on div "25" at bounding box center [608, 387] width 25 height 22
type input "25/08/2025"
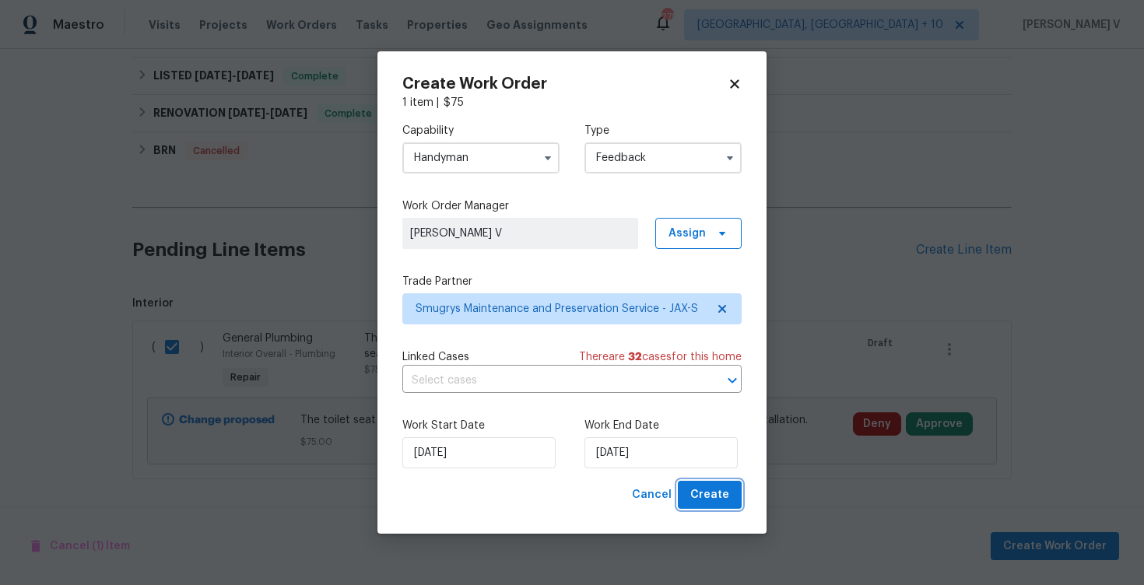
click at [718, 499] on span "Create" at bounding box center [709, 495] width 39 height 19
checkbox input "false"
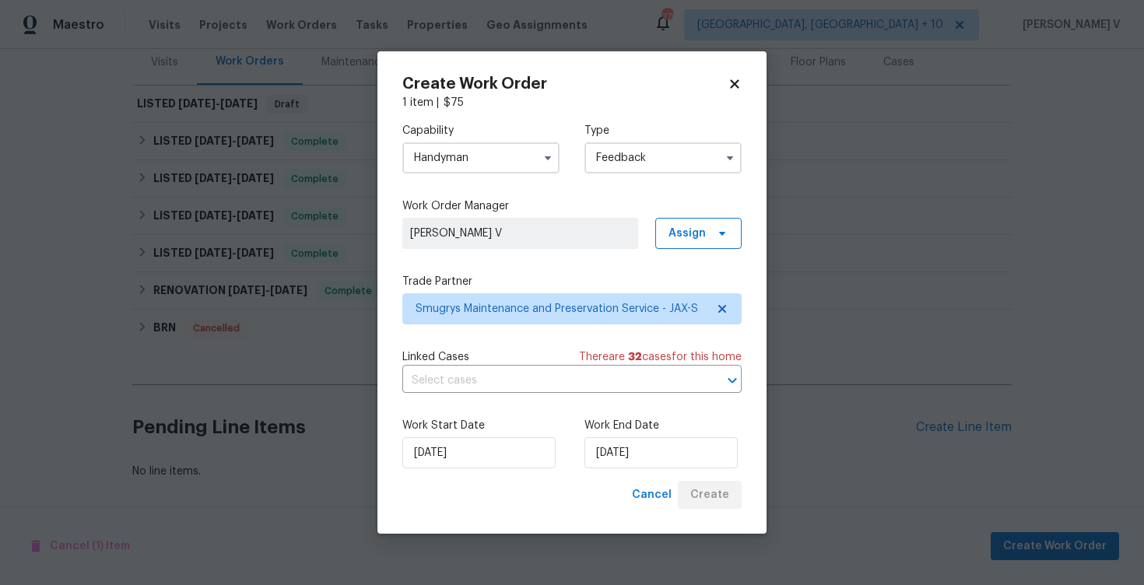
scroll to position [197, 0]
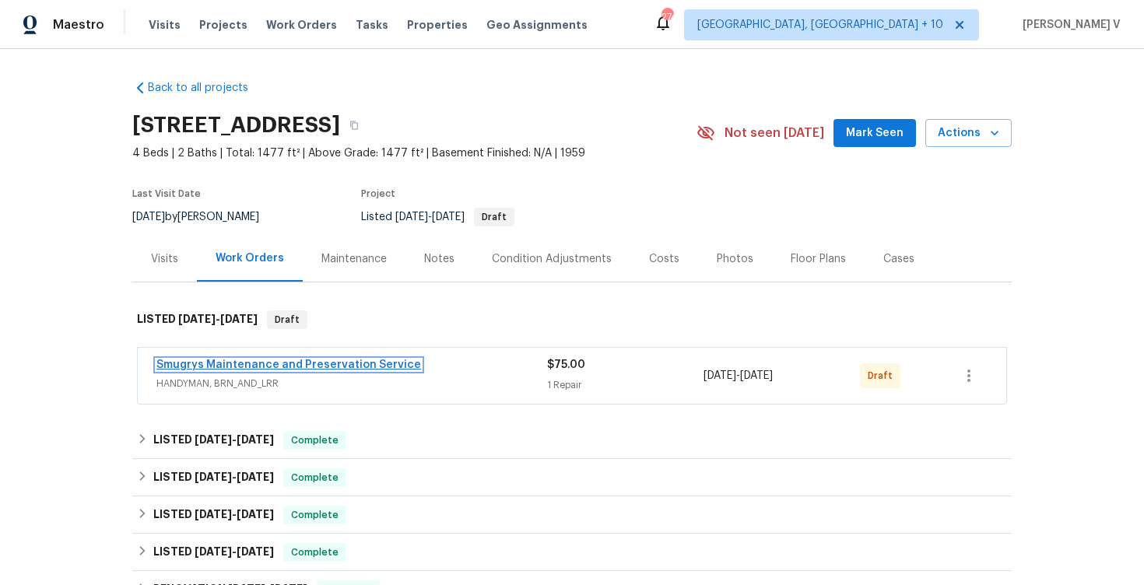
click at [227, 365] on link "Smugrys Maintenance and Preservation Service" at bounding box center [288, 364] width 265 height 11
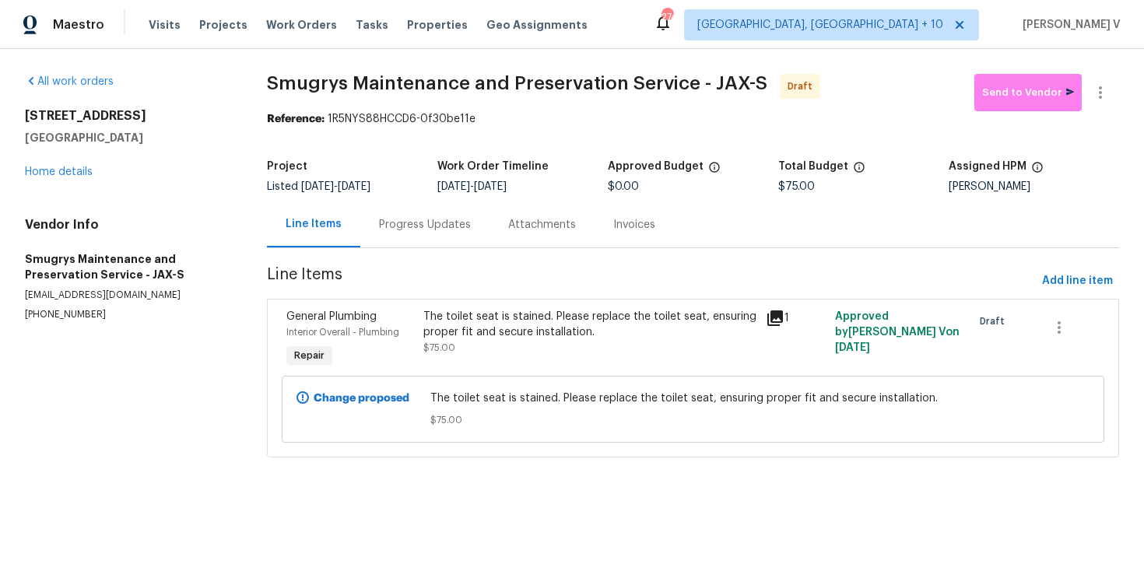
click at [419, 231] on div "Progress Updates" at bounding box center [425, 225] width 92 height 16
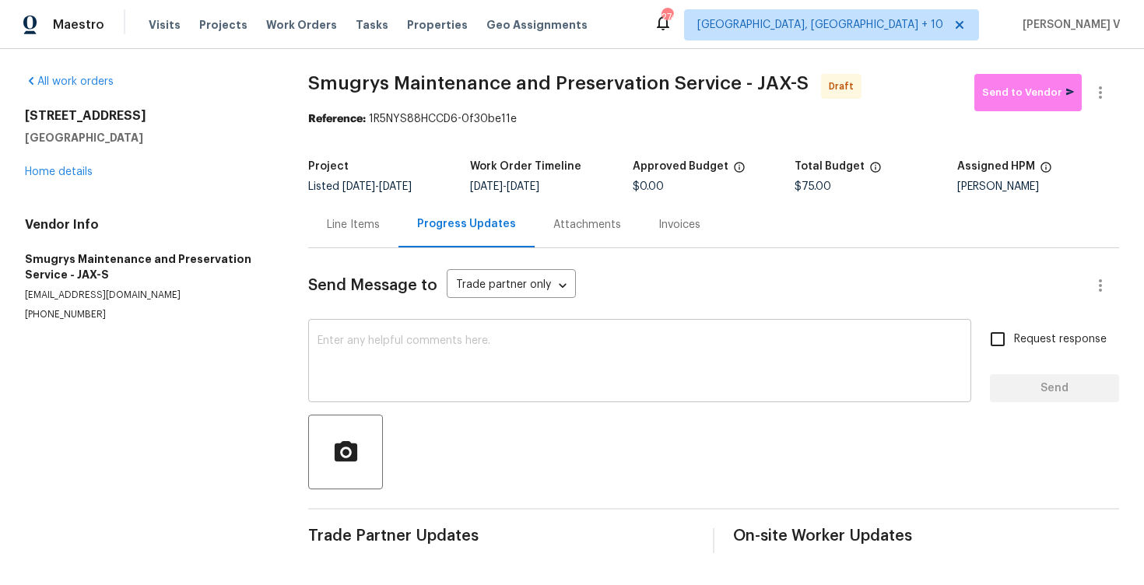
click at [327, 370] on textarea at bounding box center [639, 362] width 644 height 54
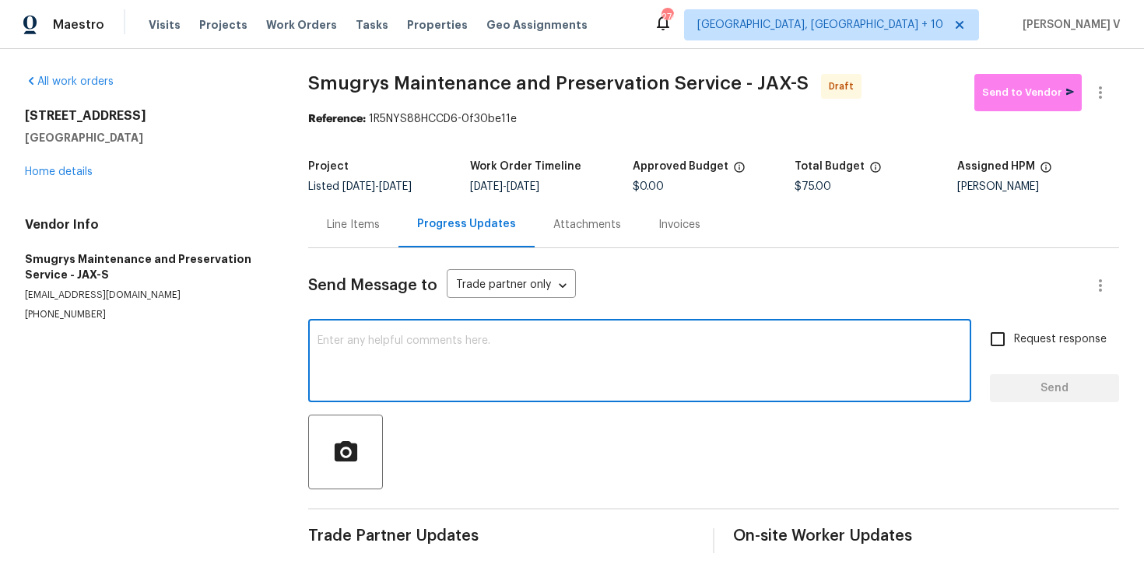
paste textarea "Hi, this is Divya with Opendoor. I’m confirming you received the WO for the pro…"
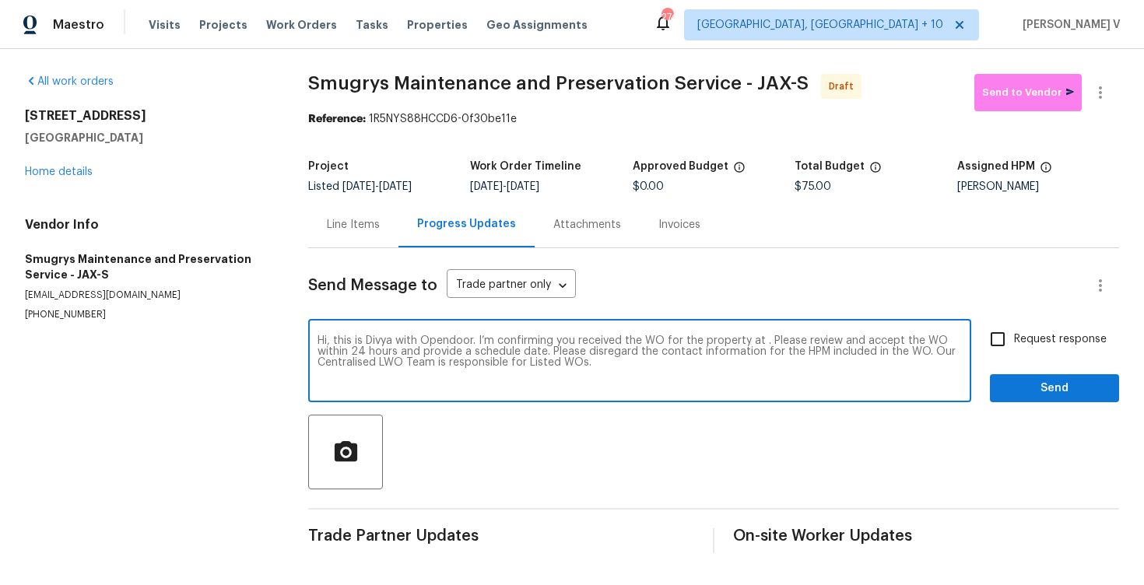
drag, startPoint x: 760, startPoint y: 344, endPoint x: 760, endPoint y: 388, distance: 43.6
click at [760, 349] on html "Maestro Visits Projects Work Orders Tasks Properties Geo Assignments [STREET_AD…" at bounding box center [572, 289] width 1144 height 578
click at [761, 342] on textarea "Hi, this is Divya with Opendoor. I’m confirming you received the WO for the pro…" at bounding box center [639, 362] width 644 height 54
paste textarea "[STREET_ADDRESS]"
type textarea "Hi, this is Divya with Opendoor. I’m confirming you received the WO for the pro…"
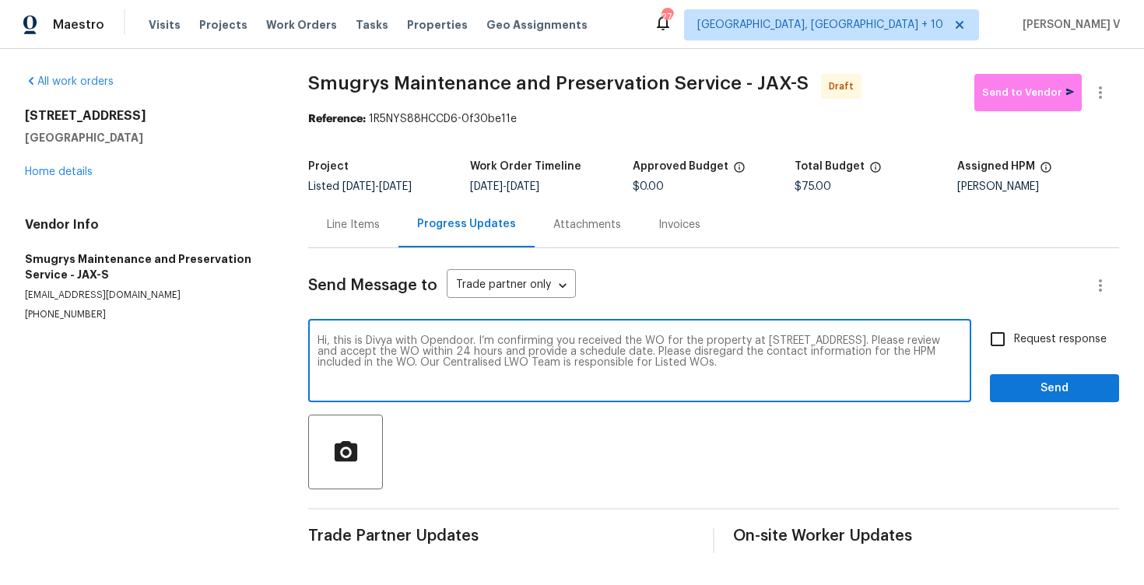
click at [1034, 342] on span "Request response" at bounding box center [1060, 339] width 93 height 16
click at [1014, 342] on input "Request response" at bounding box center [997, 339] width 33 height 33
checkbox input "true"
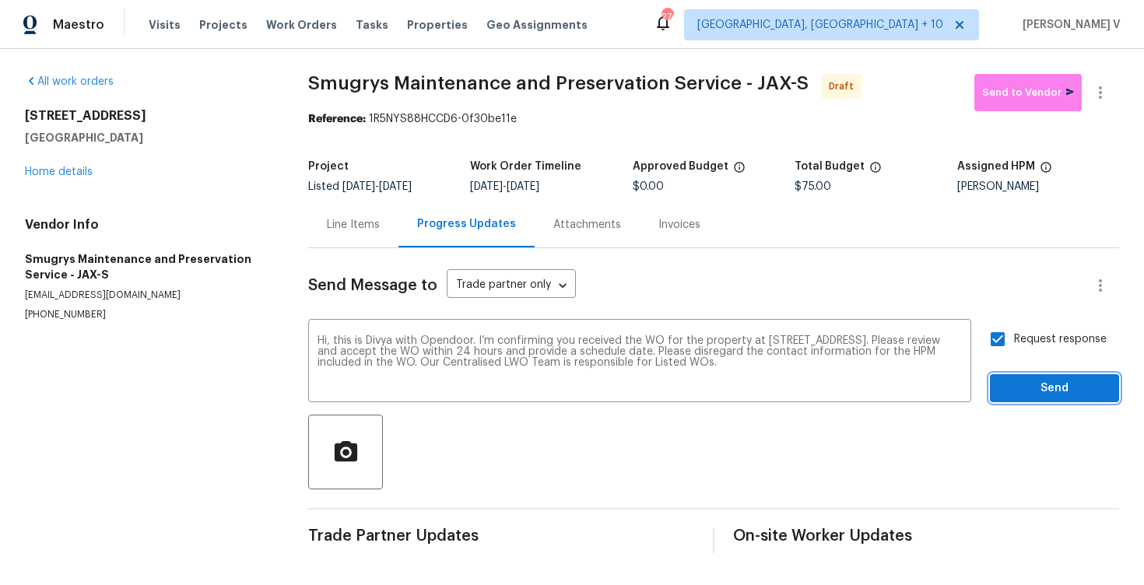
click at [1043, 385] on span "Send" at bounding box center [1054, 388] width 104 height 19
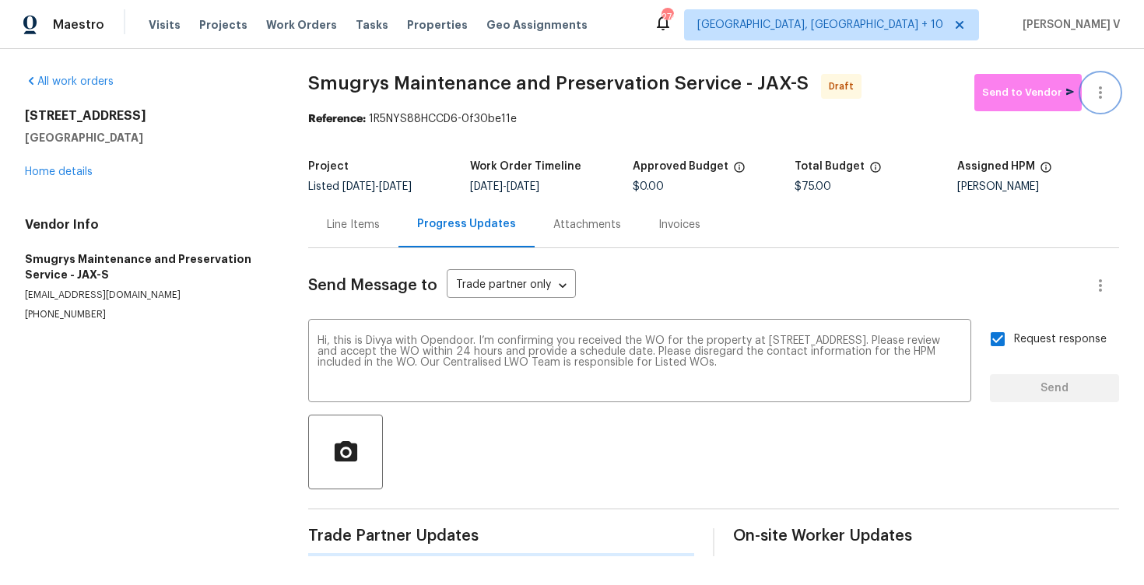
click at [1112, 90] on button "button" at bounding box center [1100, 92] width 37 height 37
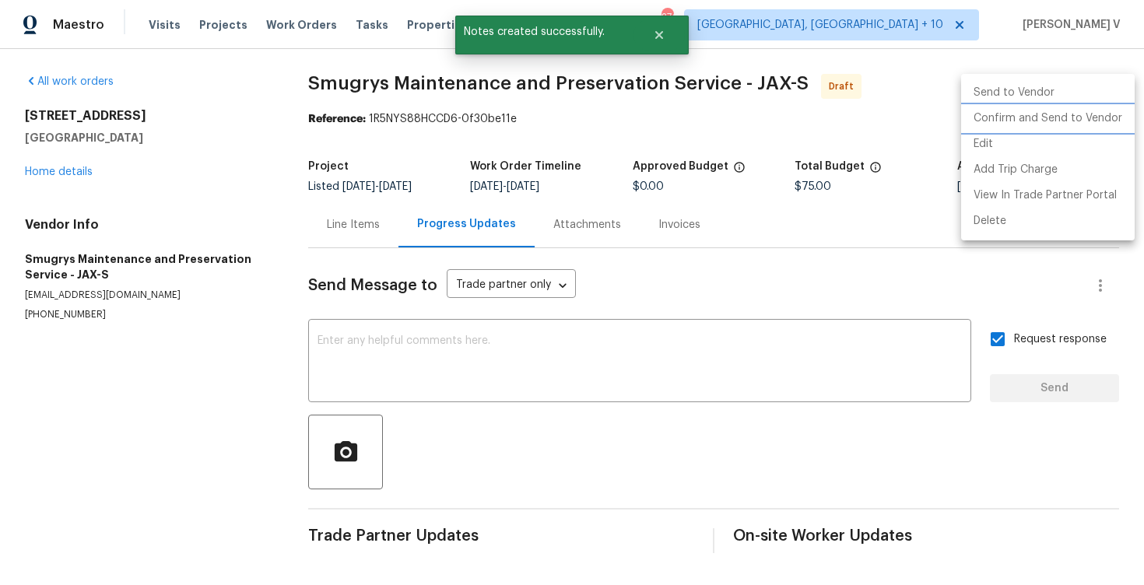
click at [1045, 115] on li "Confirm and Send to Vendor" at bounding box center [1048, 119] width 174 height 26
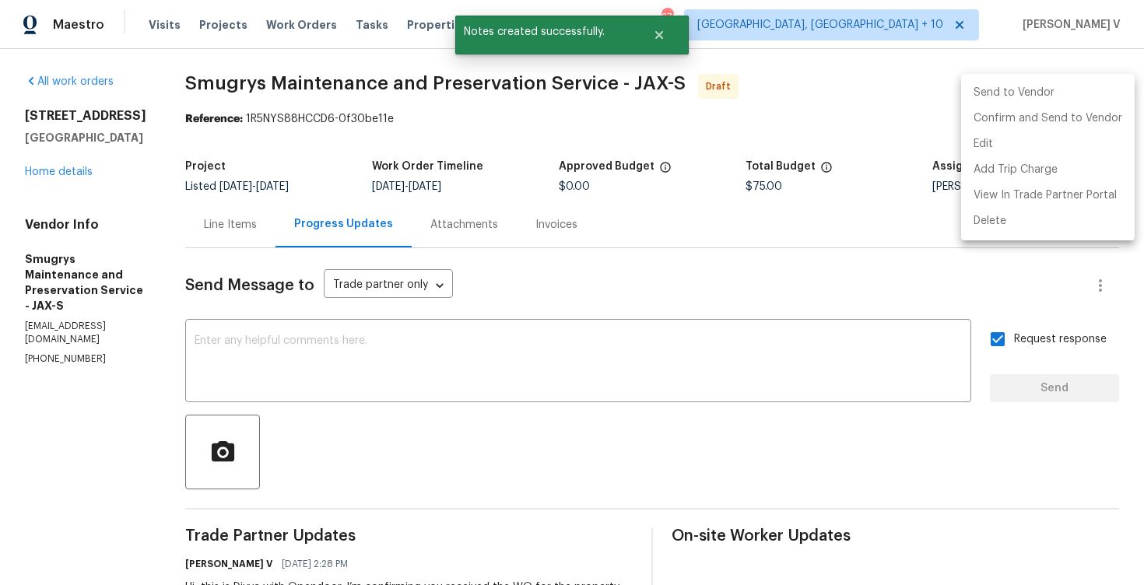
click at [376, 133] on div at bounding box center [572, 292] width 1144 height 585
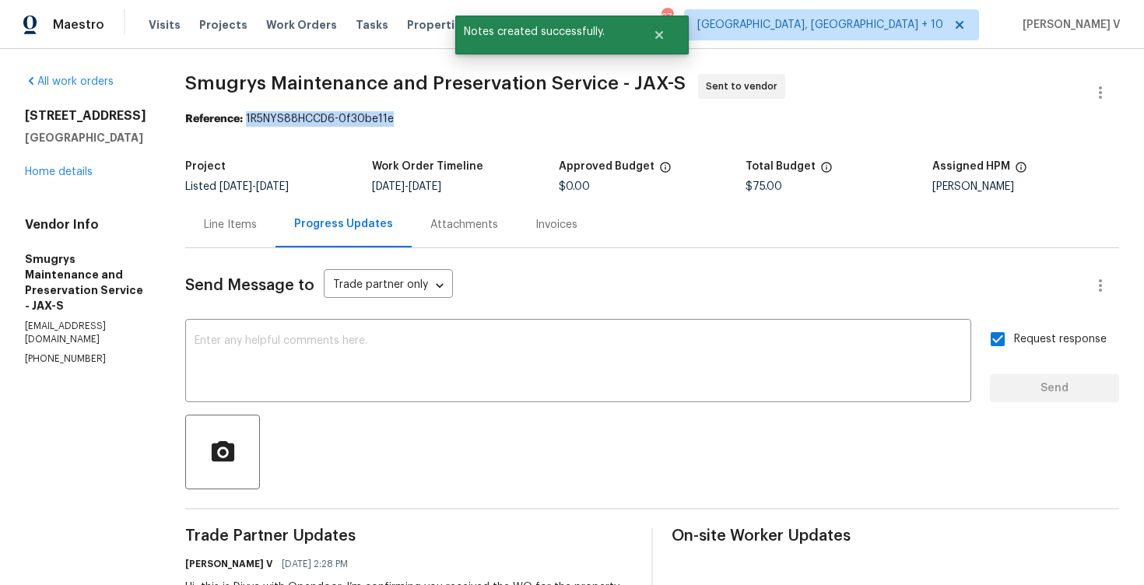
drag, startPoint x: 241, startPoint y: 120, endPoint x: 435, endPoint y: 121, distance: 193.8
click at [435, 121] on div "Reference: 1R5NYS88HCCD6-0f30be11e" at bounding box center [652, 119] width 934 height 16
copy div "1R5NYS88HCCD6-0f30be11e"
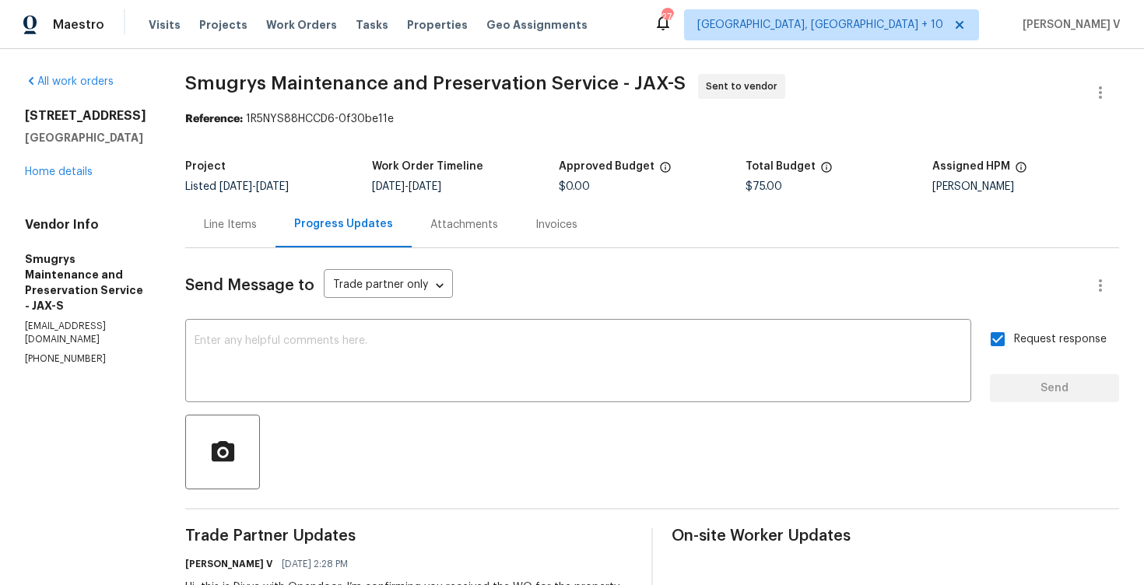
click at [71, 180] on div "All work orders [STREET_ADDRESS] Home details Vendor Info Smugrys Maintenance a…" at bounding box center [86, 220] width 123 height 292
click at [64, 174] on link "Home details" at bounding box center [59, 172] width 68 height 11
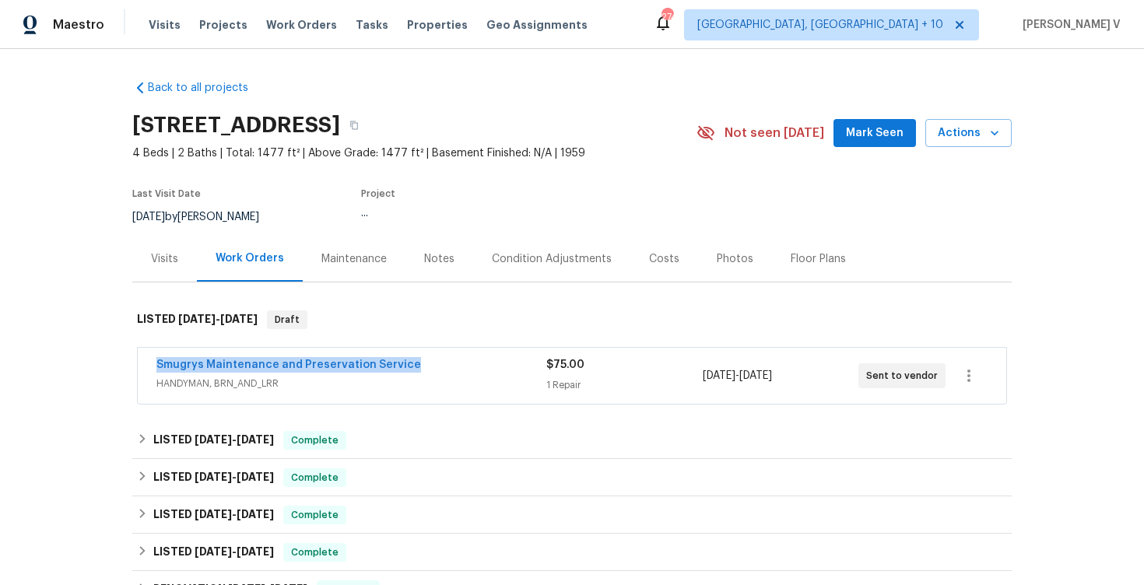
drag, startPoint x: 154, startPoint y: 359, endPoint x: 427, endPoint y: 358, distance: 273.1
click at [427, 358] on div "Smugrys Maintenance and Preservation Service HANDYMAN, BRN_AND_LRR $75.00 1 Rep…" at bounding box center [572, 376] width 868 height 56
copy link "Smugrys Maintenance and Preservation Service"
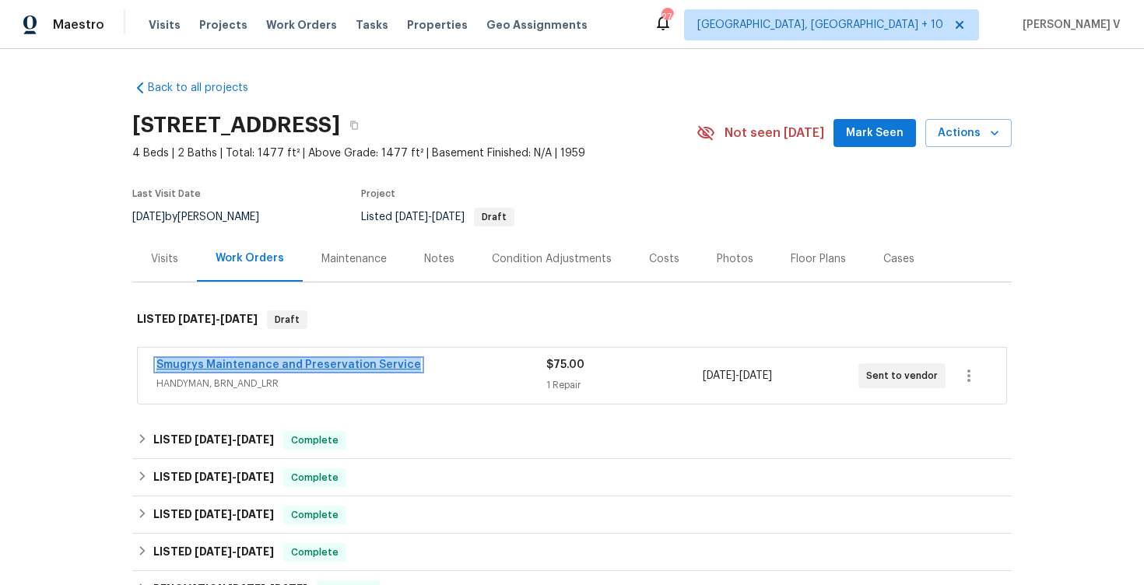
click at [277, 367] on link "Smugrys Maintenance and Preservation Service" at bounding box center [288, 364] width 265 height 11
